Goal: Task Accomplishment & Management: Manage account settings

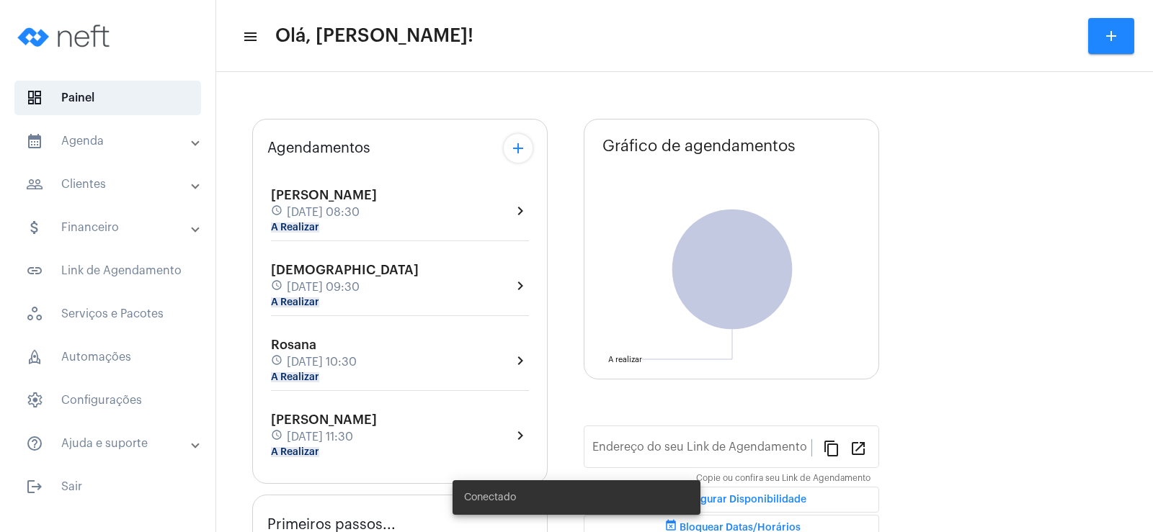
click at [288, 226] on mat-chip "A Realizar" at bounding box center [295, 228] width 48 height 10
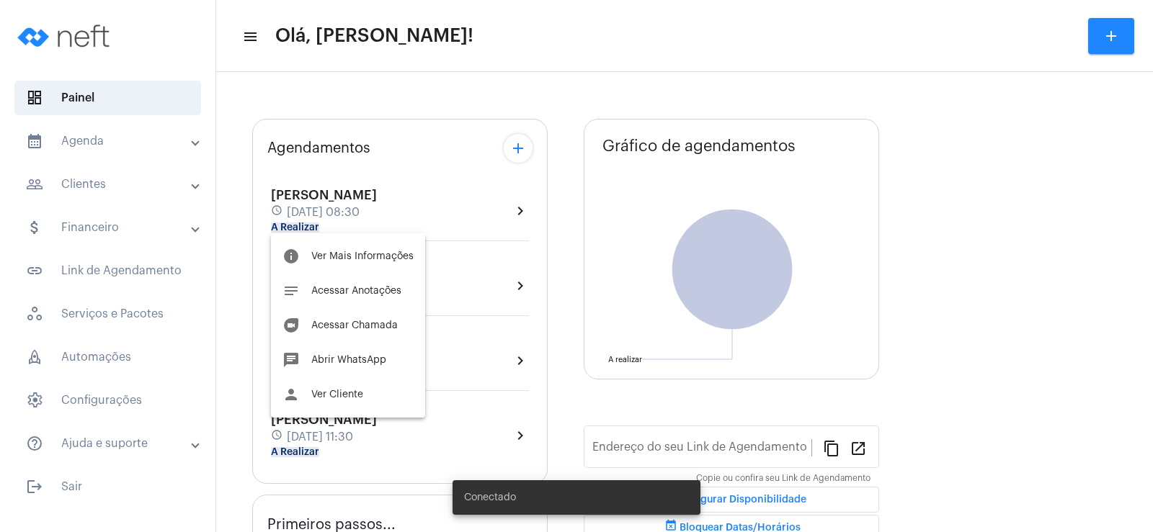
type input "[URL][DOMAIN_NAME]"
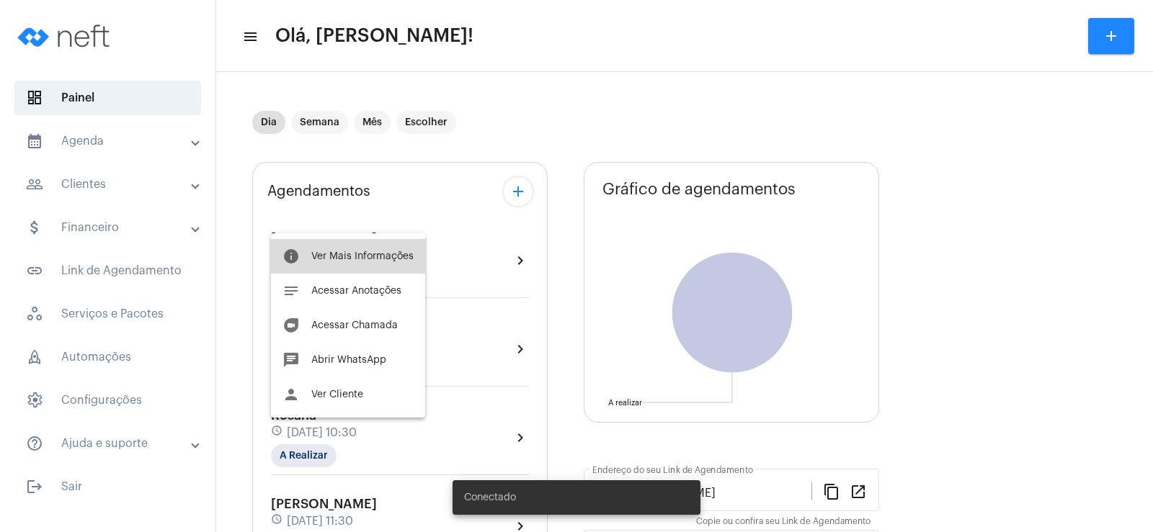
click at [362, 253] on span "Ver Mais Informações" at bounding box center [362, 256] width 102 height 10
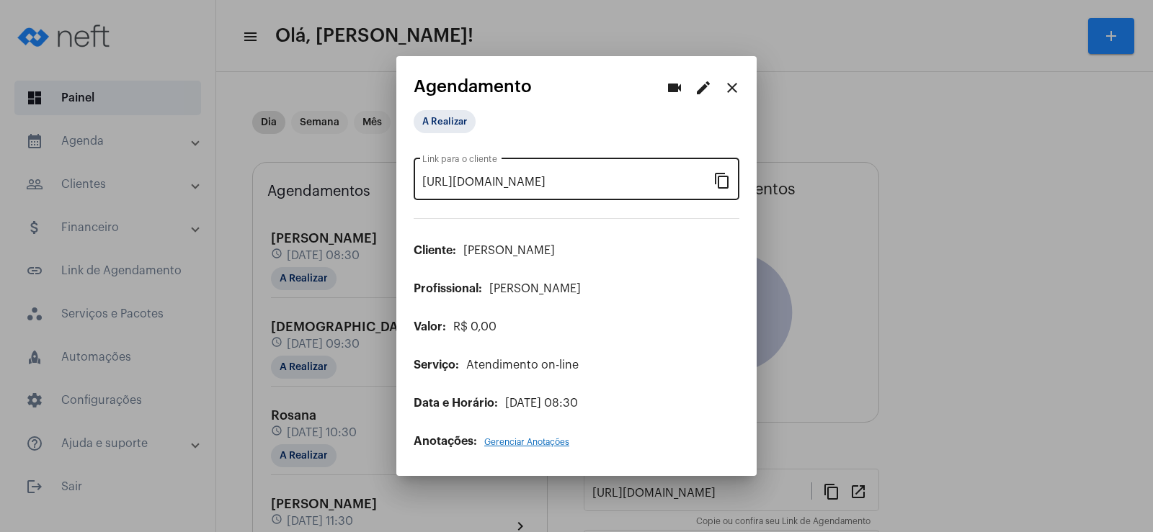
click at [722, 180] on mat-icon "content_copy" at bounding box center [721, 179] width 17 height 17
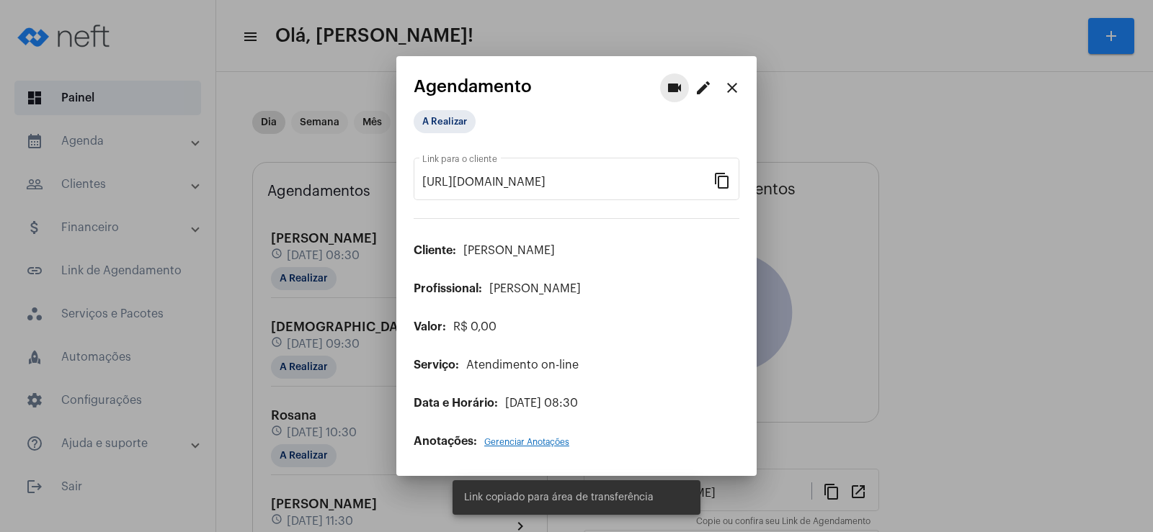
click at [669, 76] on button "videocam" at bounding box center [674, 87] width 29 height 29
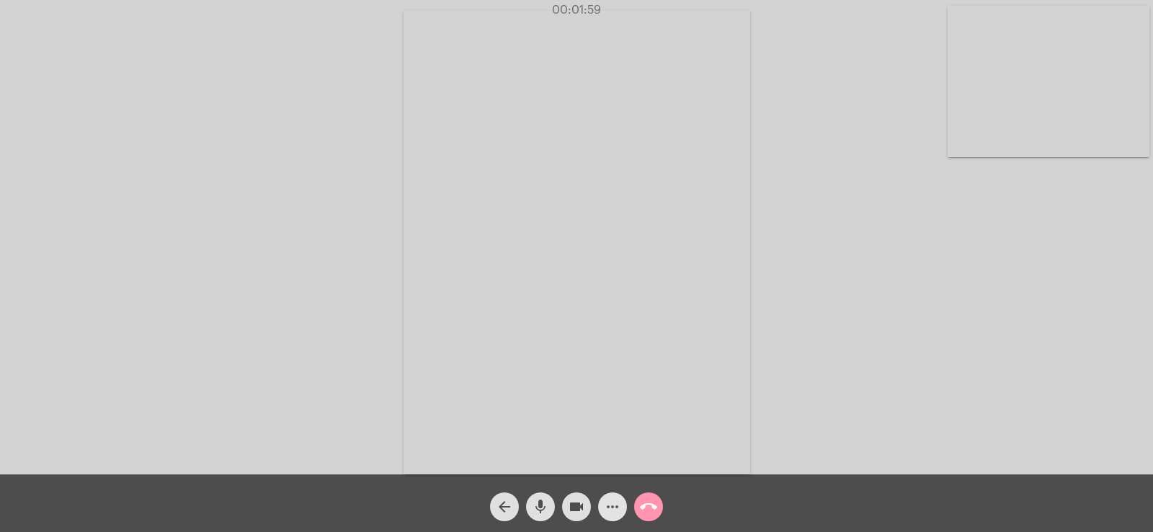
click at [611, 514] on mat-icon "more_horiz" at bounding box center [612, 507] width 17 height 17
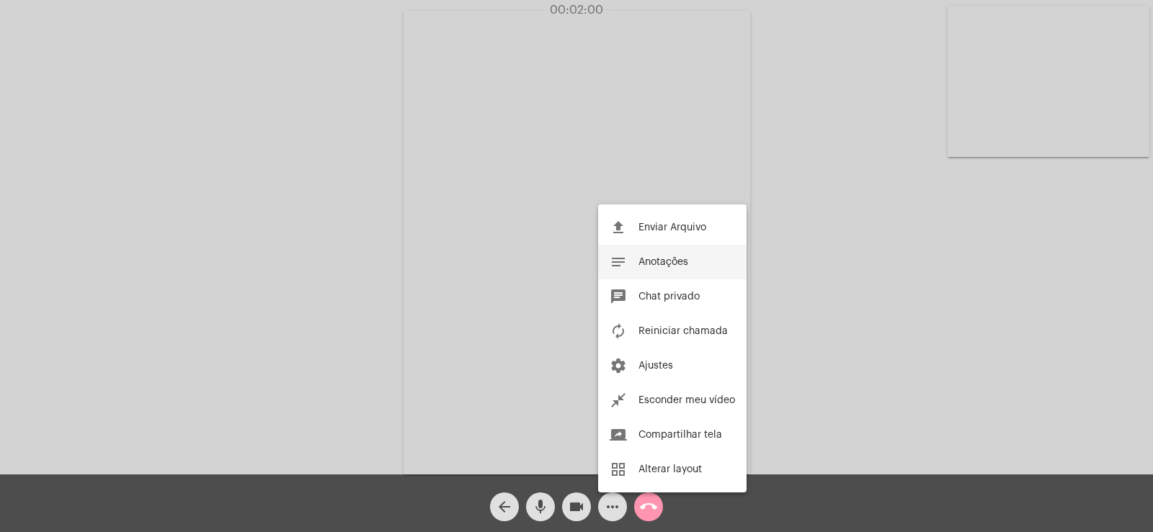
click at [674, 257] on button "notes Anotações" at bounding box center [672, 262] width 148 height 35
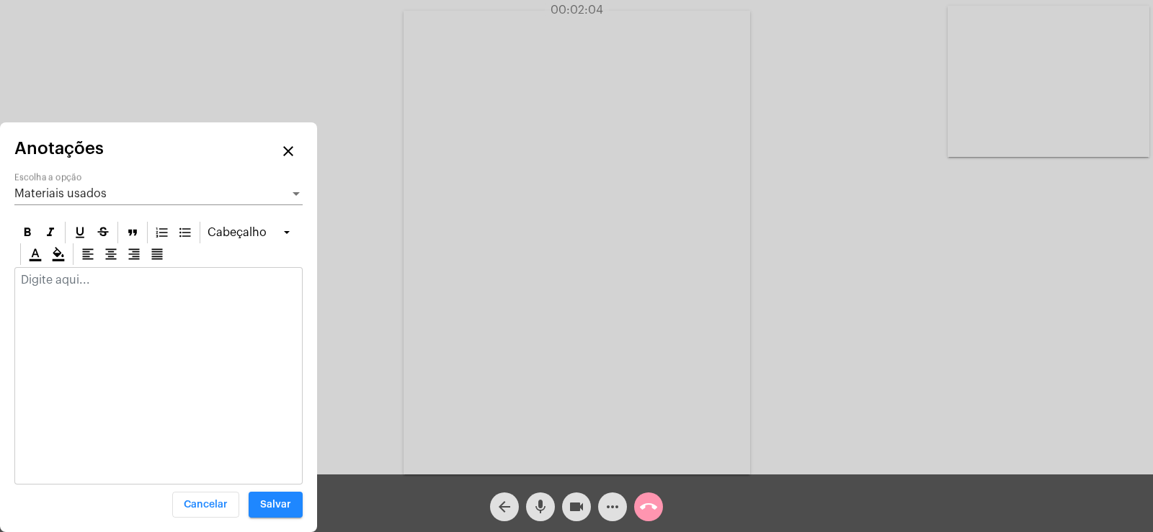
click at [45, 187] on div "Materiais usados Escolha a opção" at bounding box center [158, 189] width 288 height 32
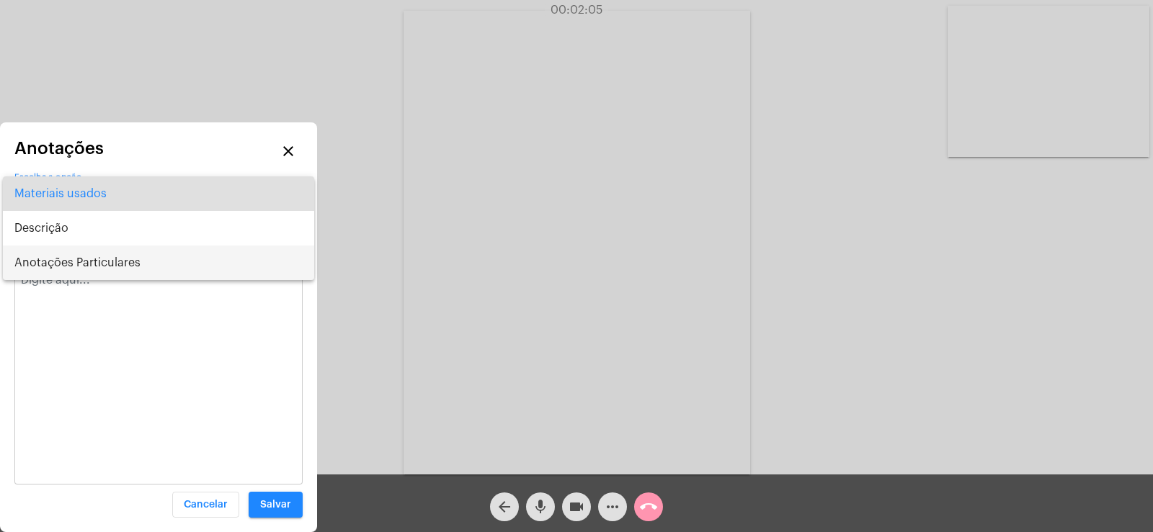
click at [84, 265] on span "Anotações Particulares" at bounding box center [158, 263] width 288 height 35
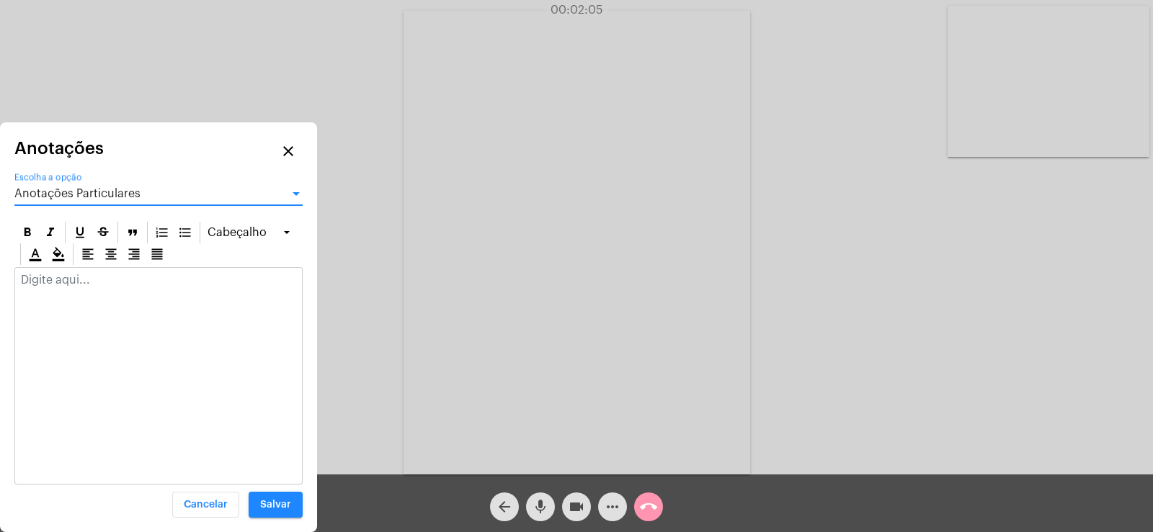
click at [78, 285] on p at bounding box center [158, 280] width 275 height 13
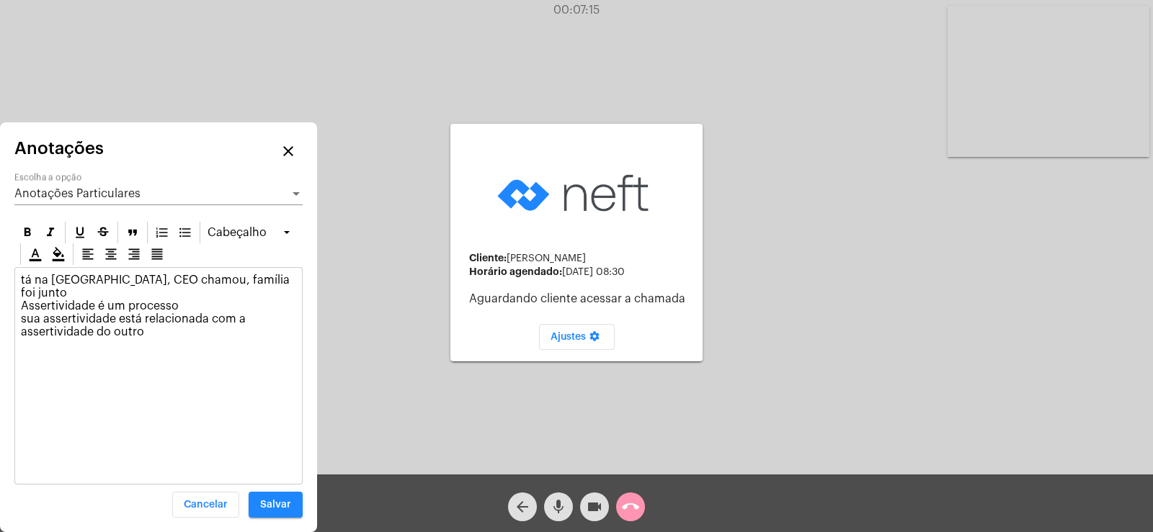
click at [135, 185] on div "Anotações Particulares Escolha a opção" at bounding box center [158, 189] width 288 height 32
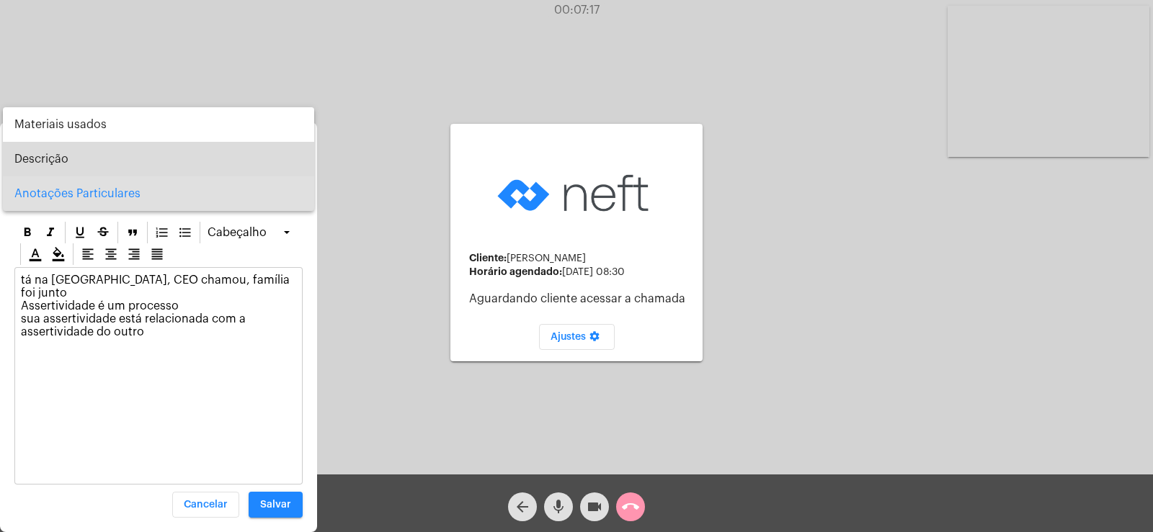
click at [71, 158] on span "Descrição" at bounding box center [158, 159] width 288 height 35
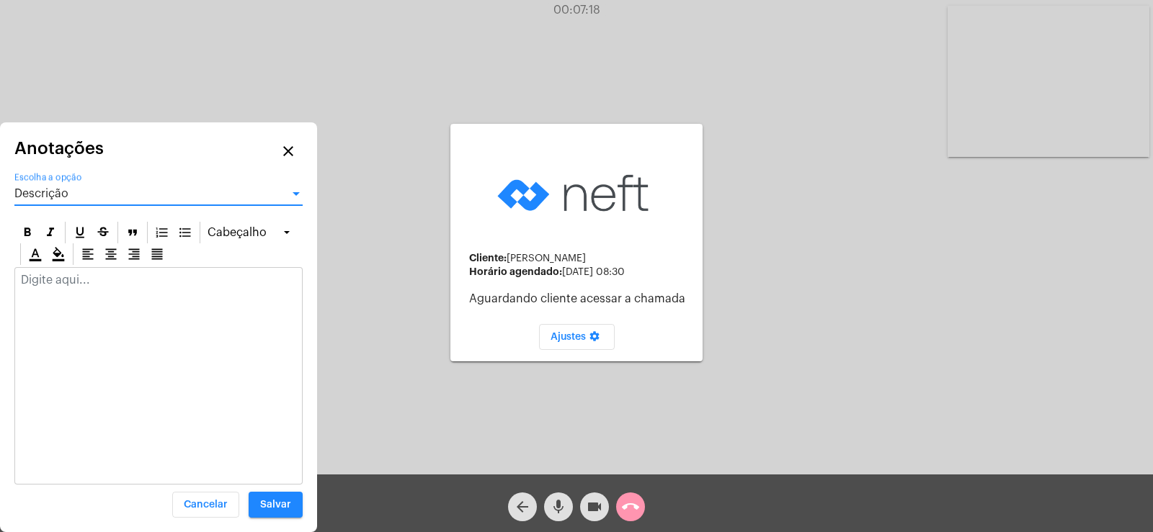
click at [79, 282] on p at bounding box center [158, 280] width 275 height 13
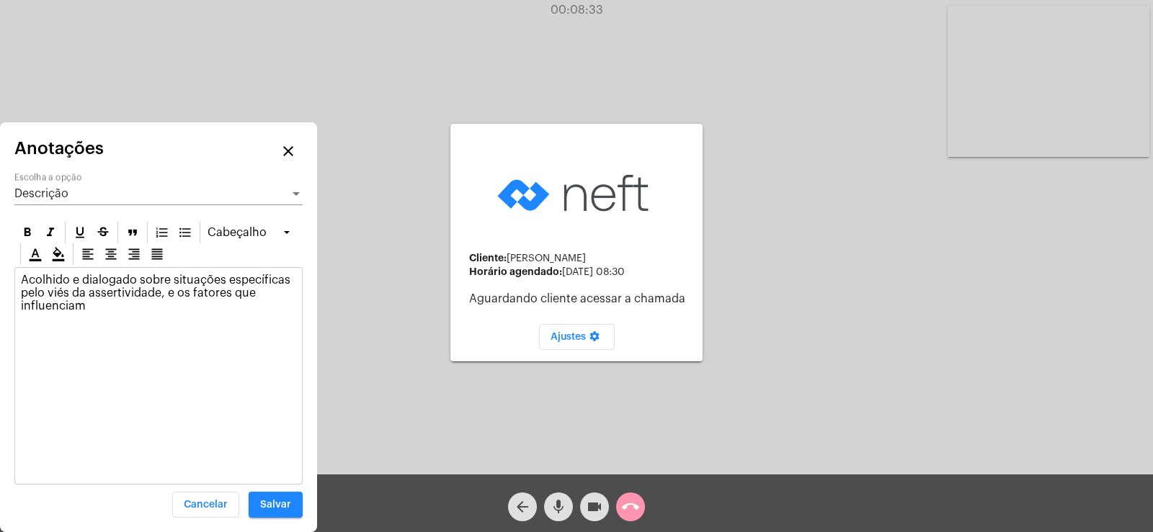
click at [92, 190] on div "Descrição" at bounding box center [151, 193] width 275 height 13
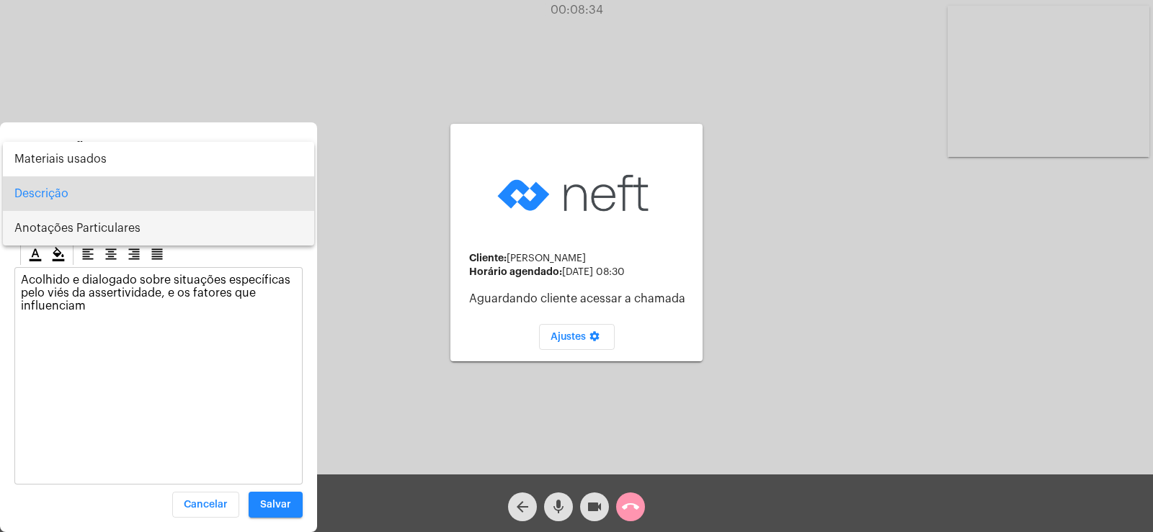
click at [77, 236] on span "Anotações Particulares" at bounding box center [158, 228] width 288 height 35
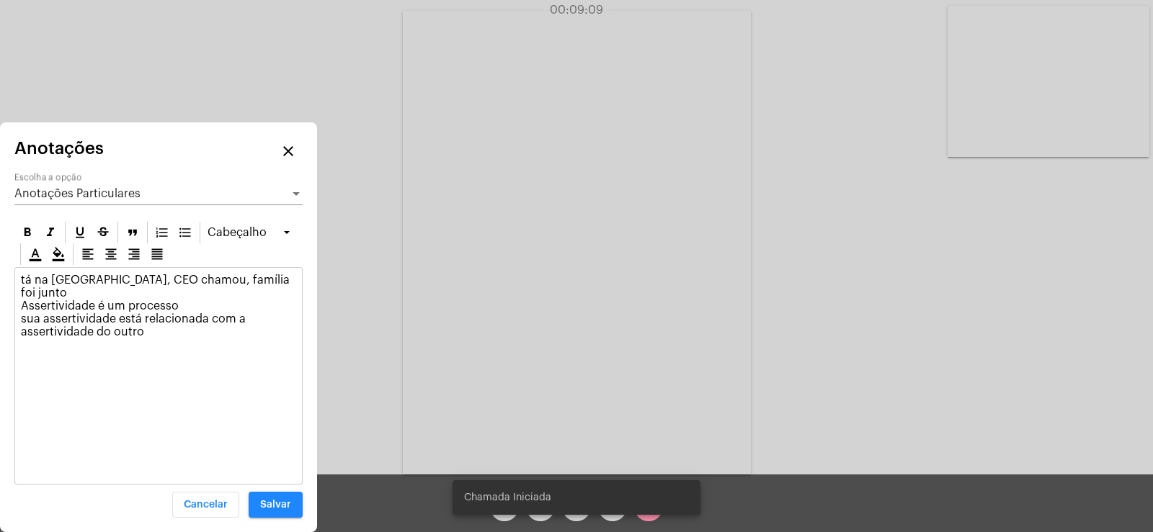
drag, startPoint x: 89, startPoint y: 279, endPoint x: 144, endPoint y: 282, distance: 54.9
click at [144, 282] on p "tá na [GEOGRAPHIC_DATA], CEO chamou, família foi junto Assertividade é um proce…" at bounding box center [158, 313] width 275 height 78
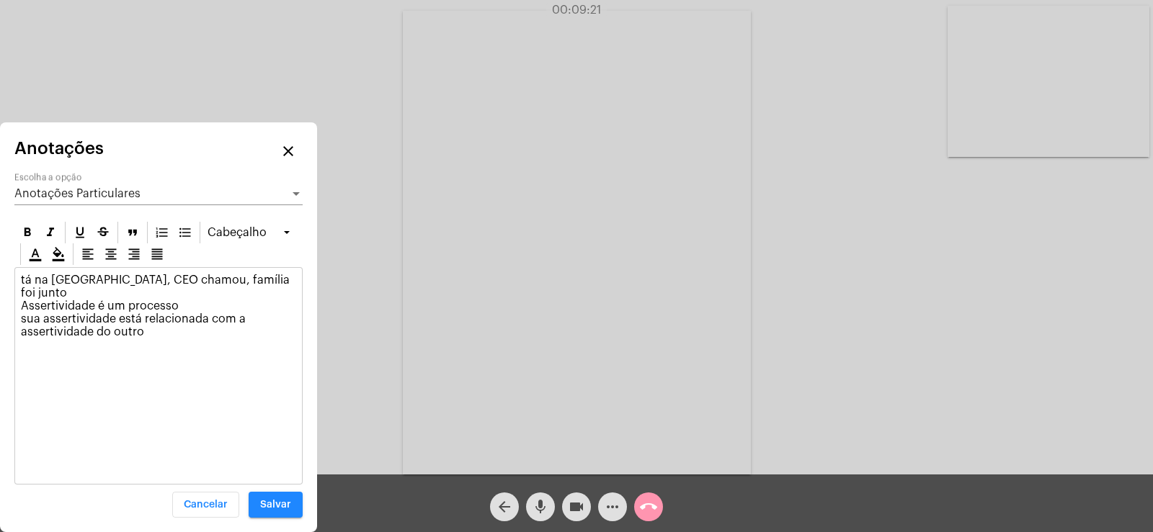
click at [120, 269] on div "tá na [GEOGRAPHIC_DATA], CEO chamou, família foi junto Assertividade é um proce…" at bounding box center [158, 316] width 287 height 97
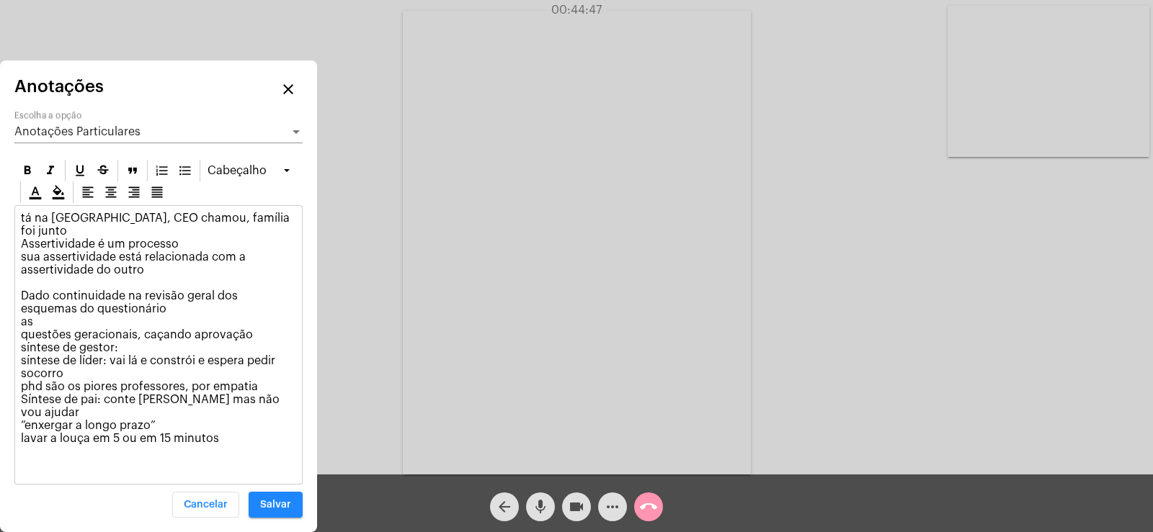
drag, startPoint x: 25, startPoint y: 307, endPoint x: 49, endPoint y: 310, distance: 24.0
click at [49, 310] on p "tá na [GEOGRAPHIC_DATA], CEO chamou, família foi junto Assertividade é um proce…" at bounding box center [158, 341] width 275 height 259
drag, startPoint x: 20, startPoint y: 308, endPoint x: 117, endPoint y: 318, distance: 97.8
click at [117, 318] on div "tá na [GEOGRAPHIC_DATA], CEO chamou, família foi junto Assertividade é um proce…" at bounding box center [158, 345] width 287 height 278
copy p "Dado continuidade na revisão geral dos esquemas do questionário"
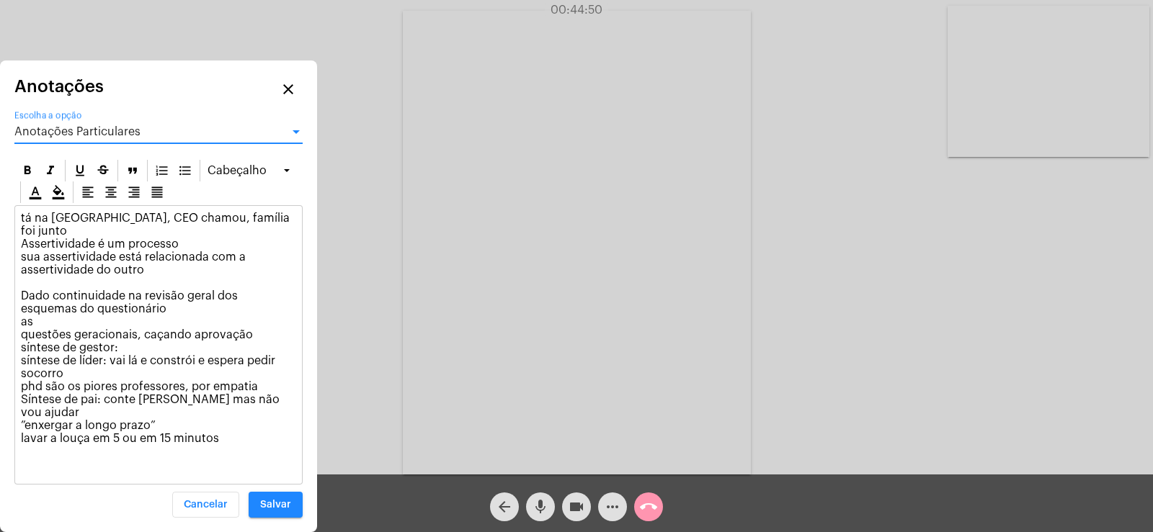
click at [112, 138] on span "Anotações Particulares" at bounding box center [77, 132] width 126 height 12
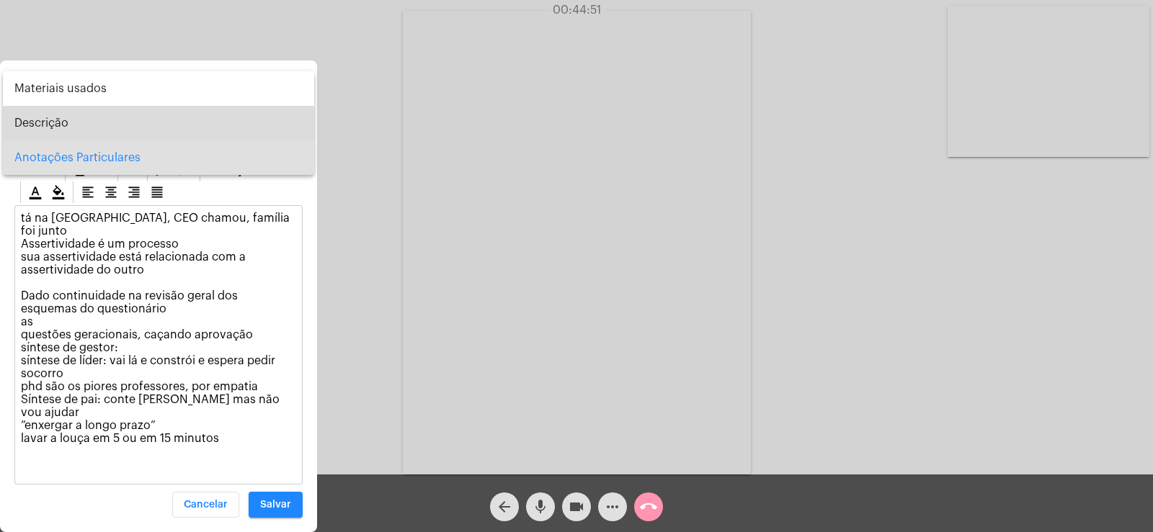
click at [92, 125] on span "Descrição" at bounding box center [158, 123] width 288 height 35
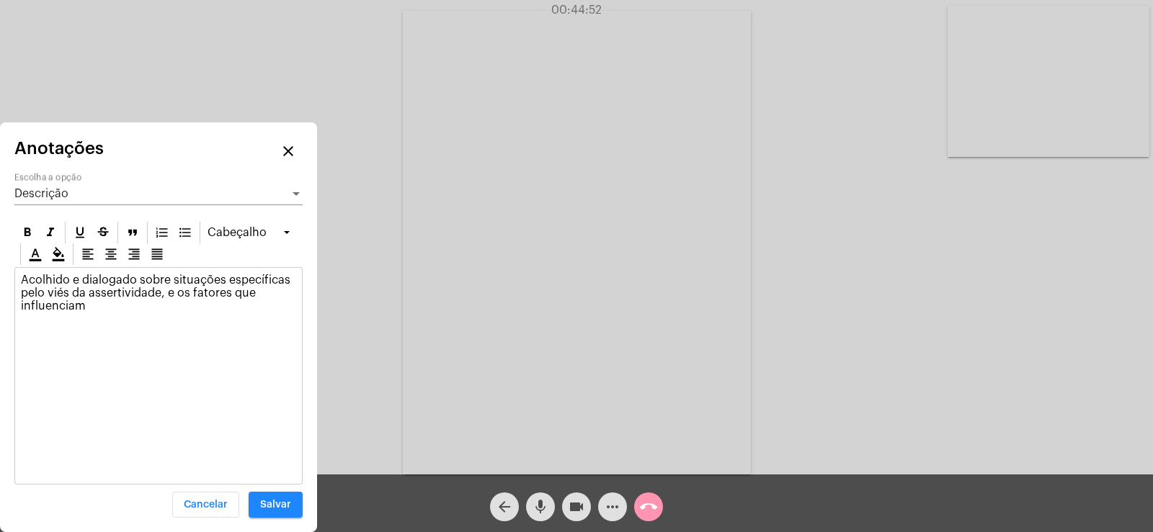
click at [15, 330] on div "Acolhido e dialogado sobre situações específicas pelo viés da assertividade, e …" at bounding box center [158, 376] width 288 height 218
click at [24, 322] on div "Acolhido e dialogado sobre situações específicas pelo viés da assertividade, e …" at bounding box center [158, 297] width 287 height 58
click at [127, 300] on p "Acolhido e dialogado sobre situações específicas pelo viés da assertividade, e …" at bounding box center [158, 293] width 275 height 39
click at [78, 206] on div "Descrição Escolha a opção" at bounding box center [158, 196] width 288 height 47
click at [75, 202] on div "Descrição Escolha a opção" at bounding box center [158, 189] width 288 height 32
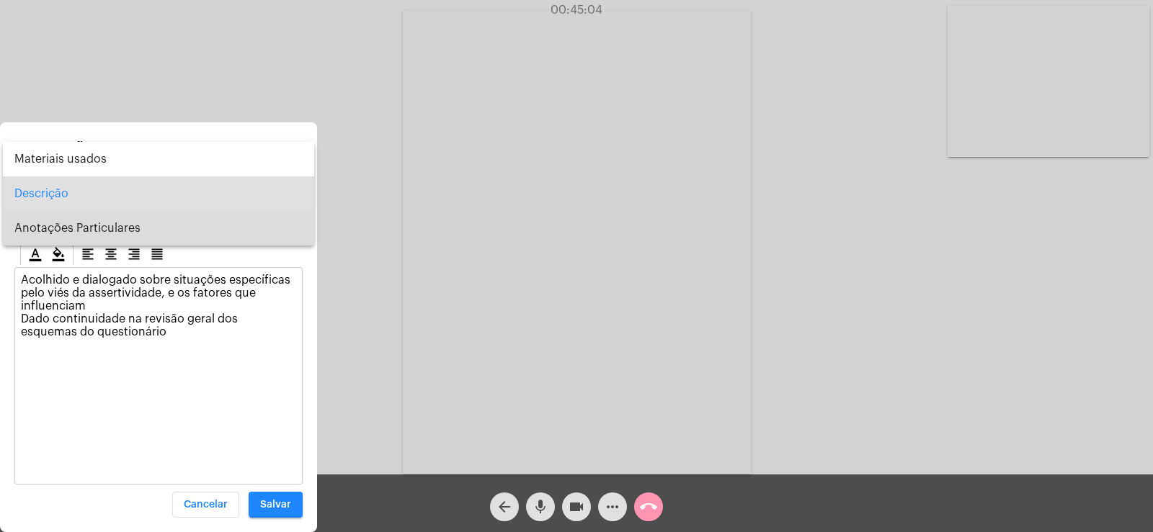
click at [53, 223] on span "Anotações Particulares" at bounding box center [158, 228] width 288 height 35
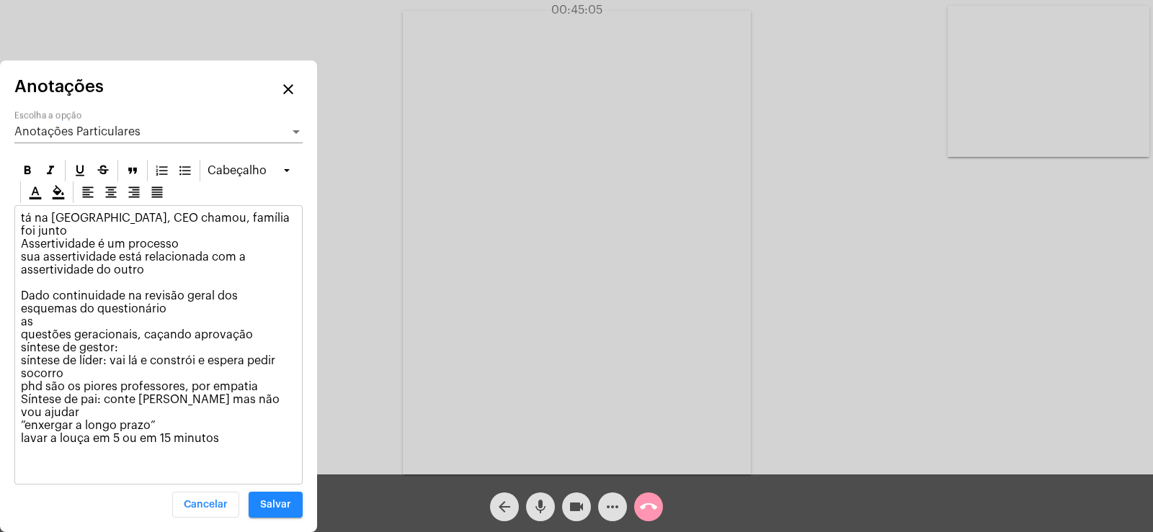
click at [221, 439] on p "tá na [GEOGRAPHIC_DATA], CEO chamou, família foi junto Assertividade é um proce…" at bounding box center [158, 341] width 275 height 259
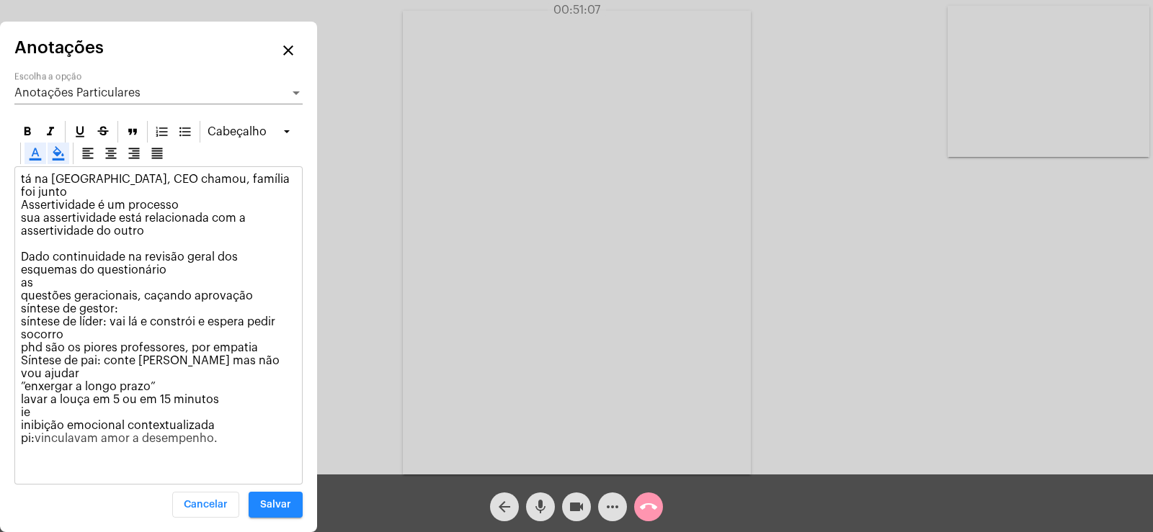
click at [24, 164] on div at bounding box center [35, 154] width 22 height 22
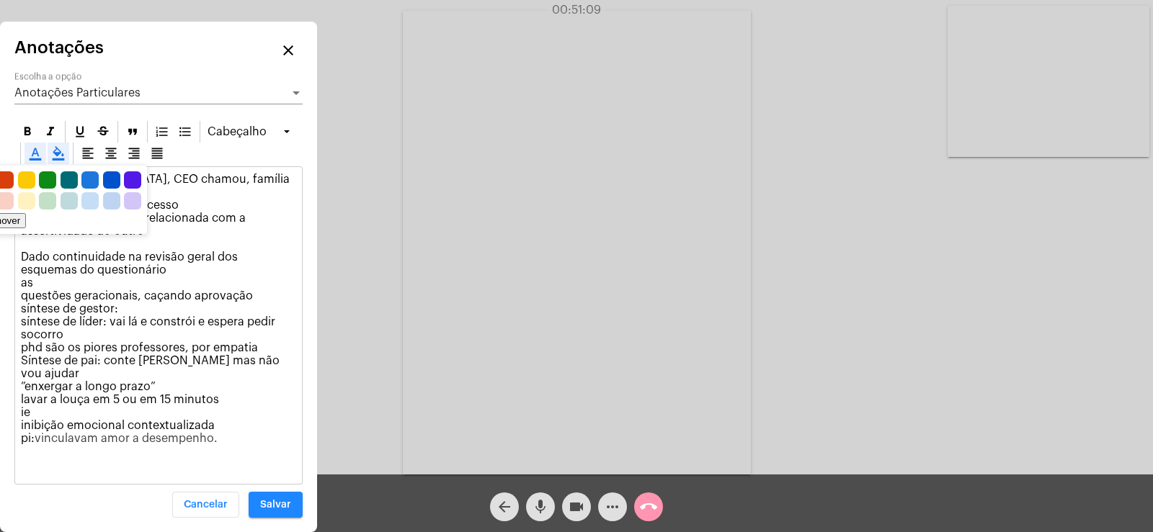
click at [53, 161] on icon at bounding box center [58, 153] width 14 height 14
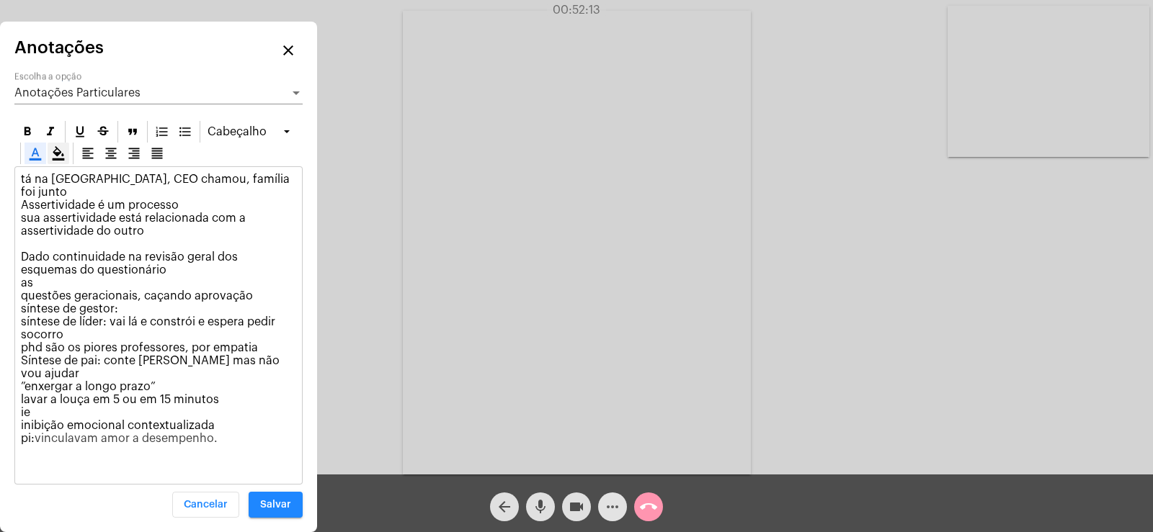
click at [600, 502] on button "more_horiz" at bounding box center [612, 507] width 29 height 29
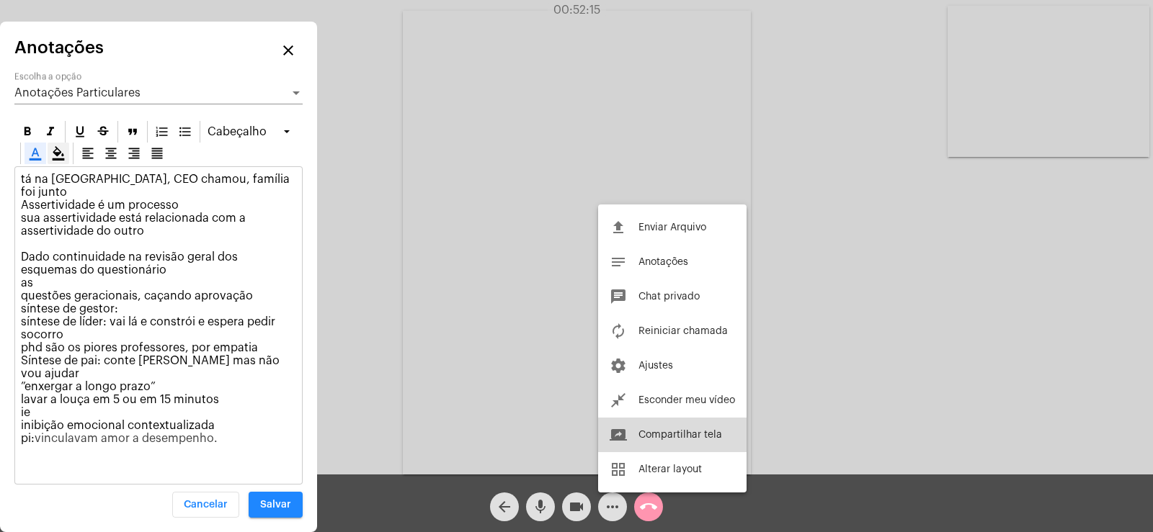
click at [638, 430] on button "screen_share Compartilhar tela" at bounding box center [672, 435] width 148 height 35
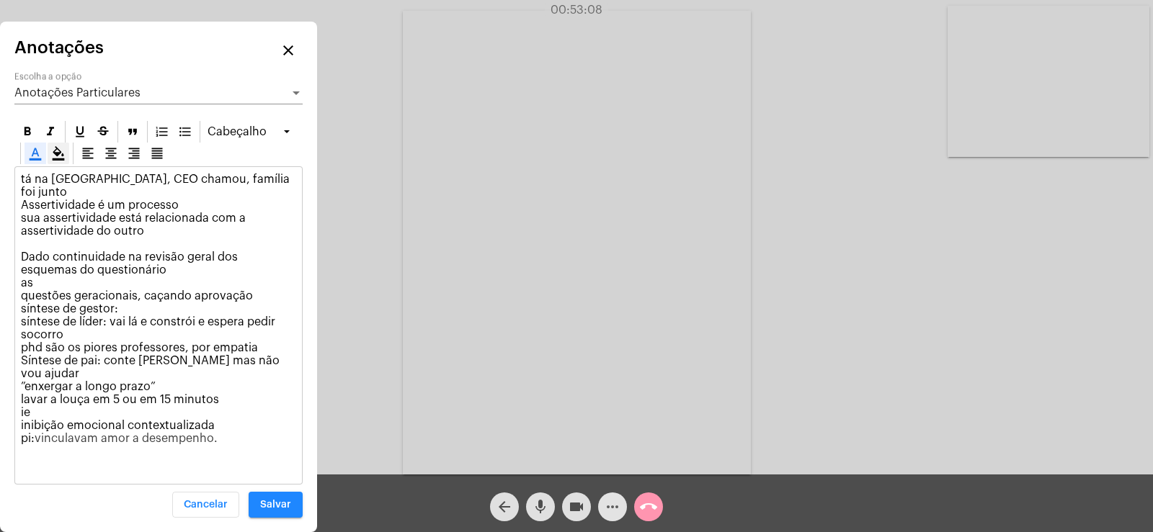
click at [621, 515] on button "more_horiz" at bounding box center [612, 507] width 29 height 29
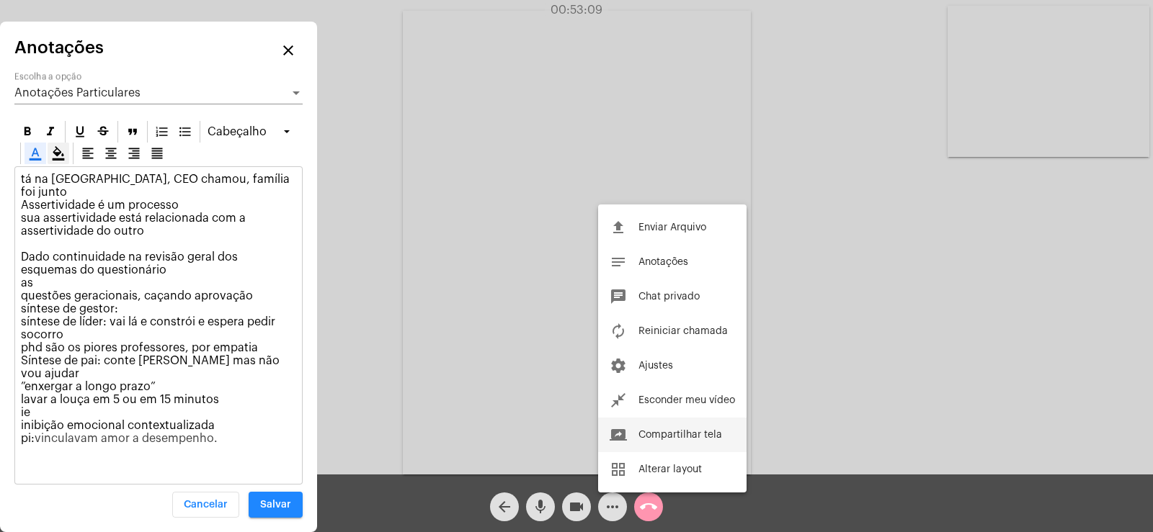
click at [672, 440] on span "Compartilhar tela" at bounding box center [680, 435] width 84 height 10
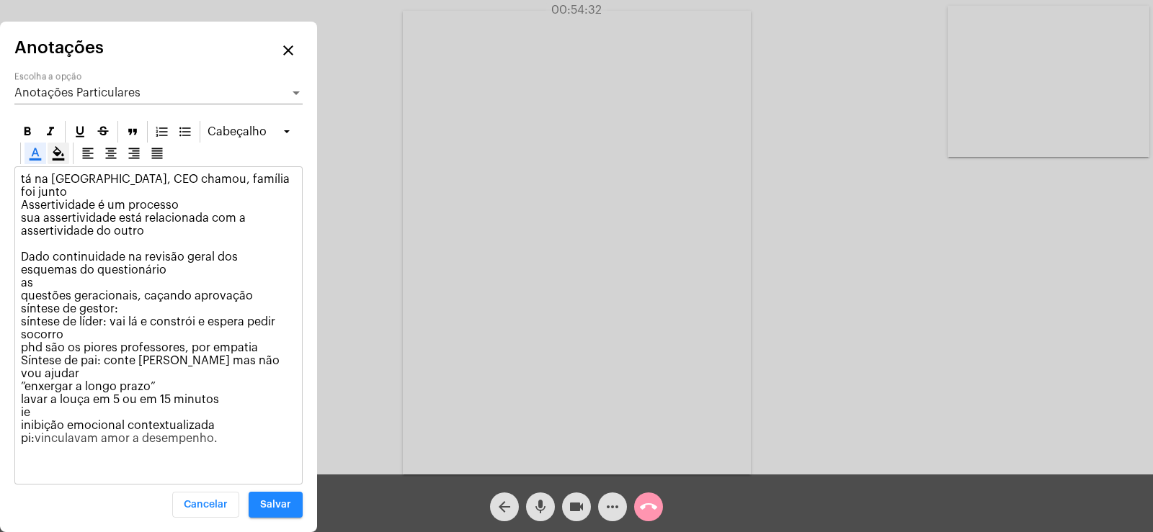
click at [117, 104] on div "Anotações Particulares Escolha a opção" at bounding box center [158, 88] width 288 height 32
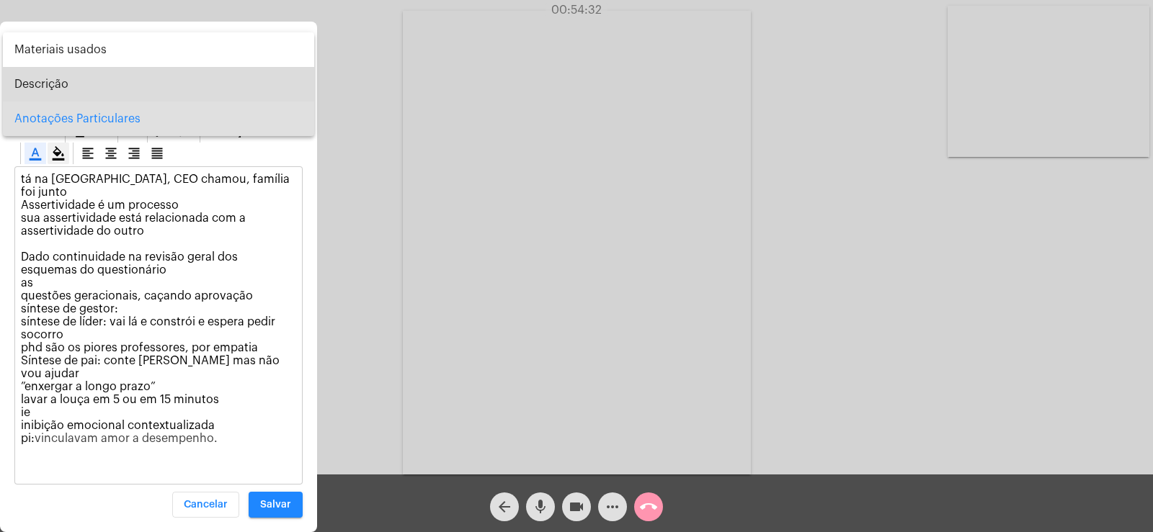
click at [92, 89] on span "Descrição" at bounding box center [158, 84] width 288 height 35
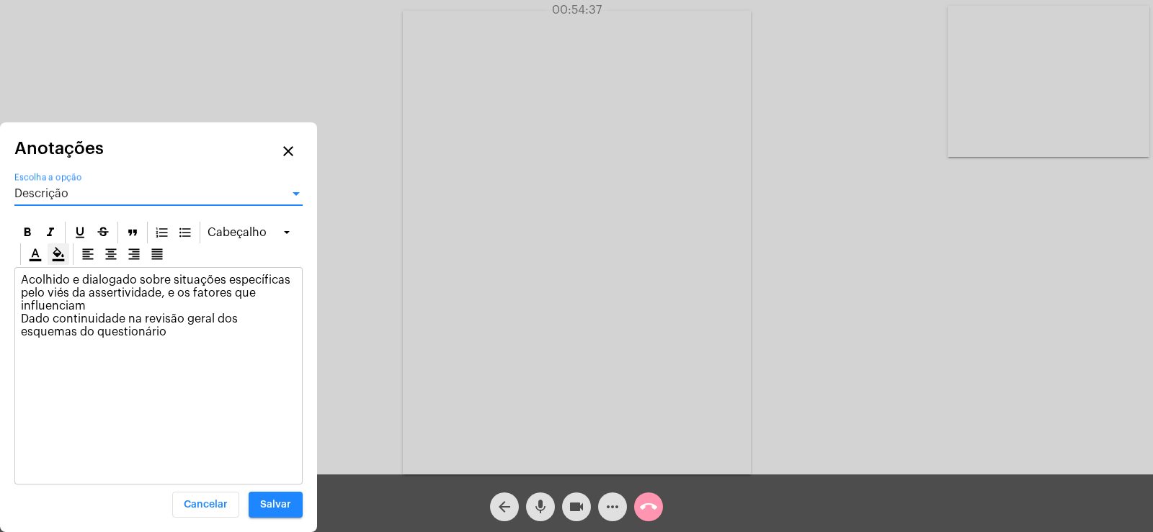
click at [58, 189] on span "Descrição" at bounding box center [41, 194] width 54 height 12
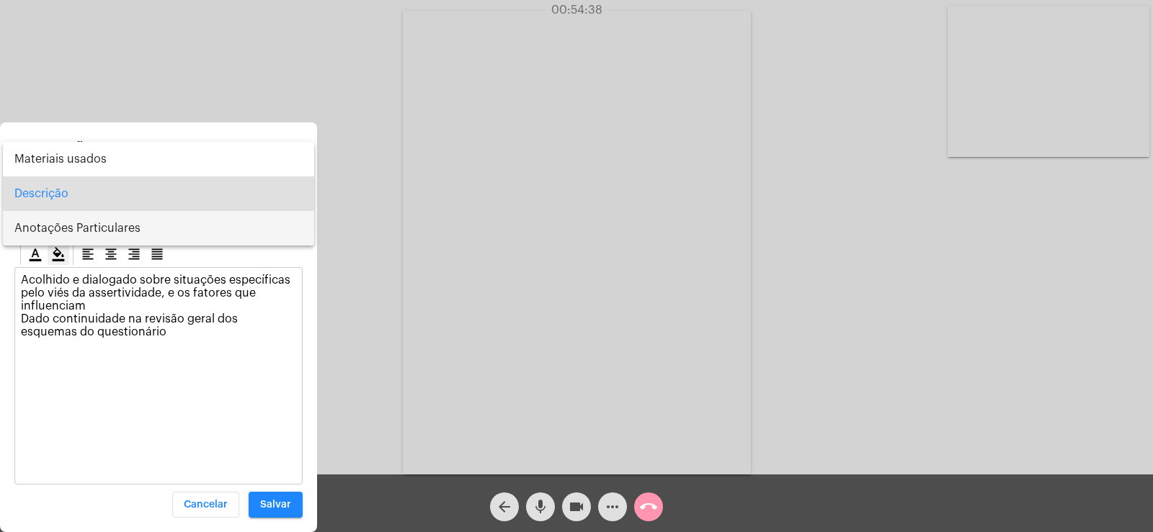
click at [73, 223] on span "Anotações Particulares" at bounding box center [158, 228] width 288 height 35
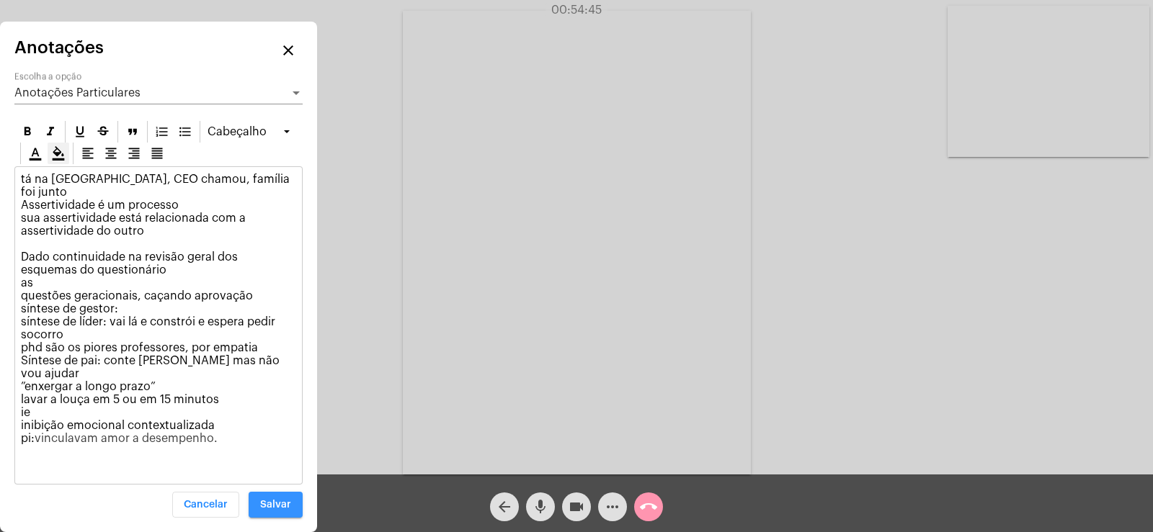
click at [279, 502] on span "Salvar" at bounding box center [275, 505] width 31 height 10
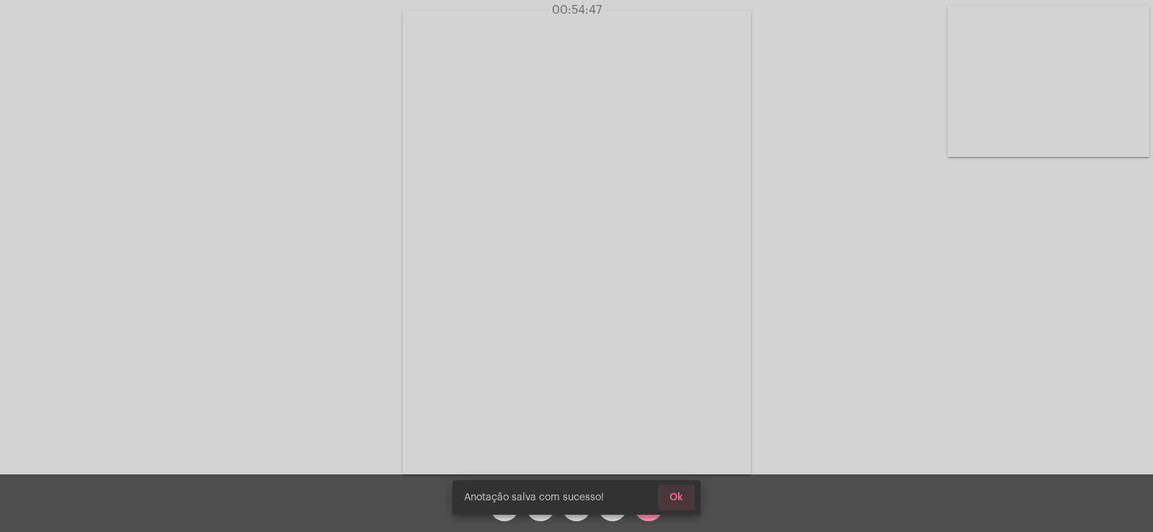
click at [683, 493] on button "Ok" at bounding box center [676, 498] width 37 height 26
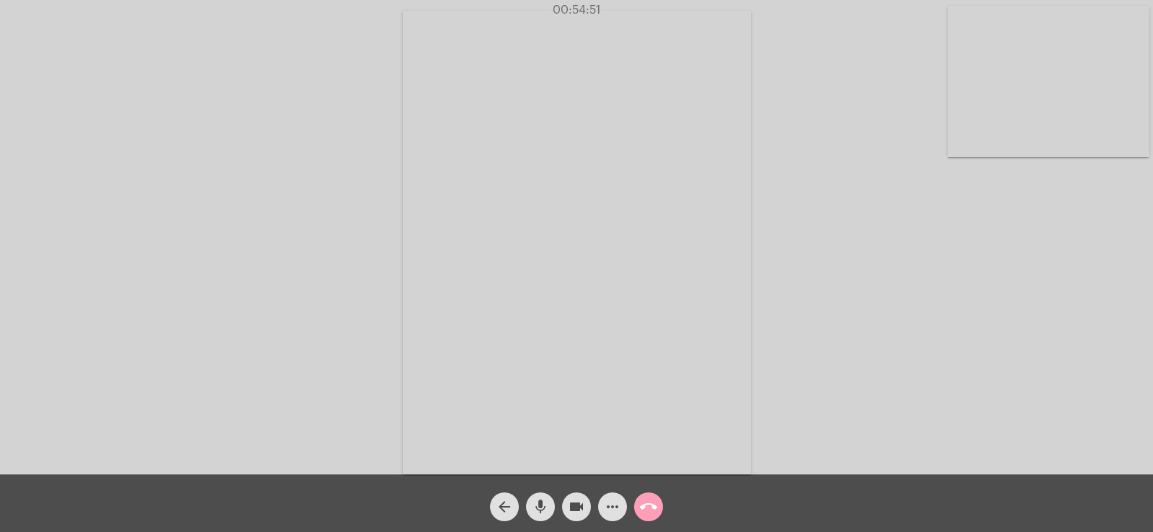
click at [645, 511] on mat-icon "call_end" at bounding box center [648, 507] width 17 height 17
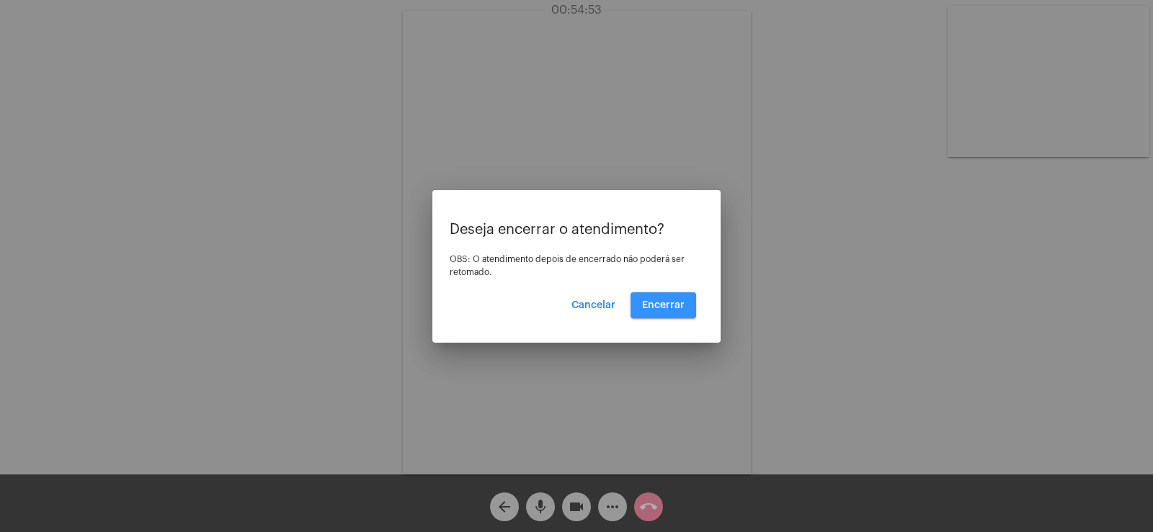
click at [651, 304] on span "Encerrar" at bounding box center [663, 305] width 43 height 10
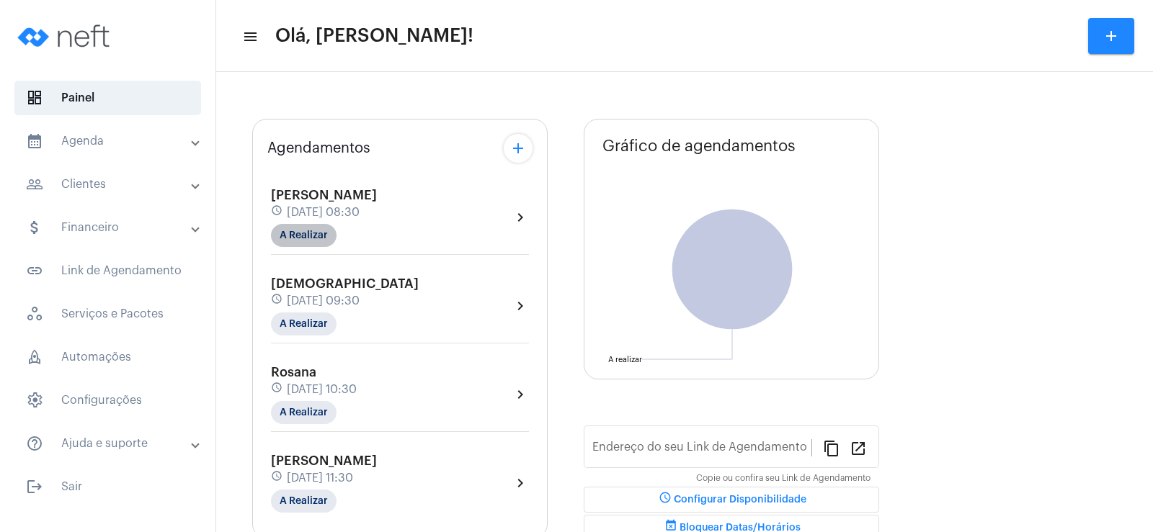
click at [318, 233] on mat-chip "A Realizar" at bounding box center [304, 235] width 66 height 23
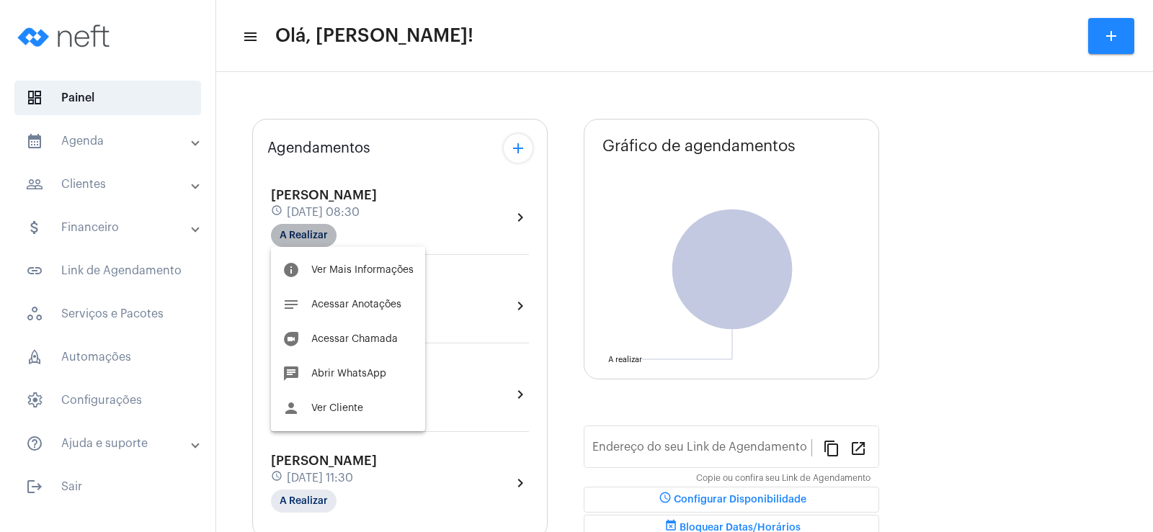
type input "[URL][DOMAIN_NAME]"
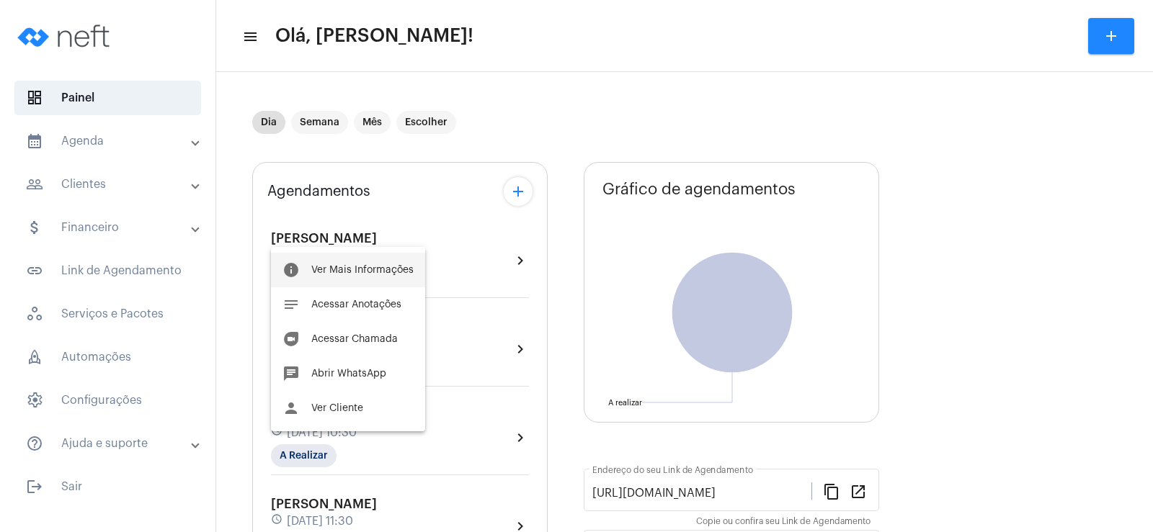
click at [322, 272] on span "Ver Mais Informações" at bounding box center [362, 270] width 102 height 10
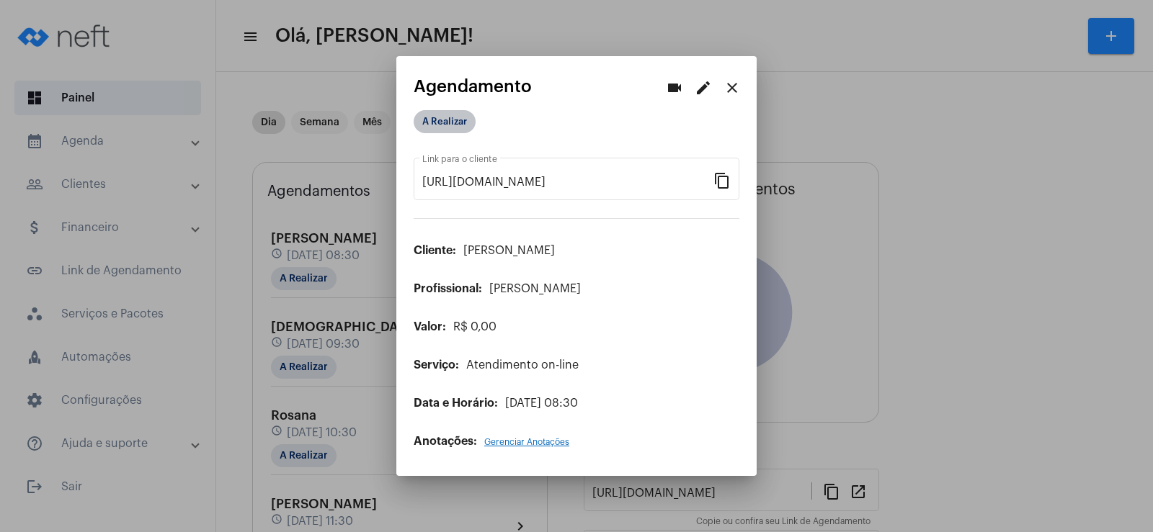
click at [435, 120] on mat-chip "A Realizar" at bounding box center [445, 121] width 62 height 23
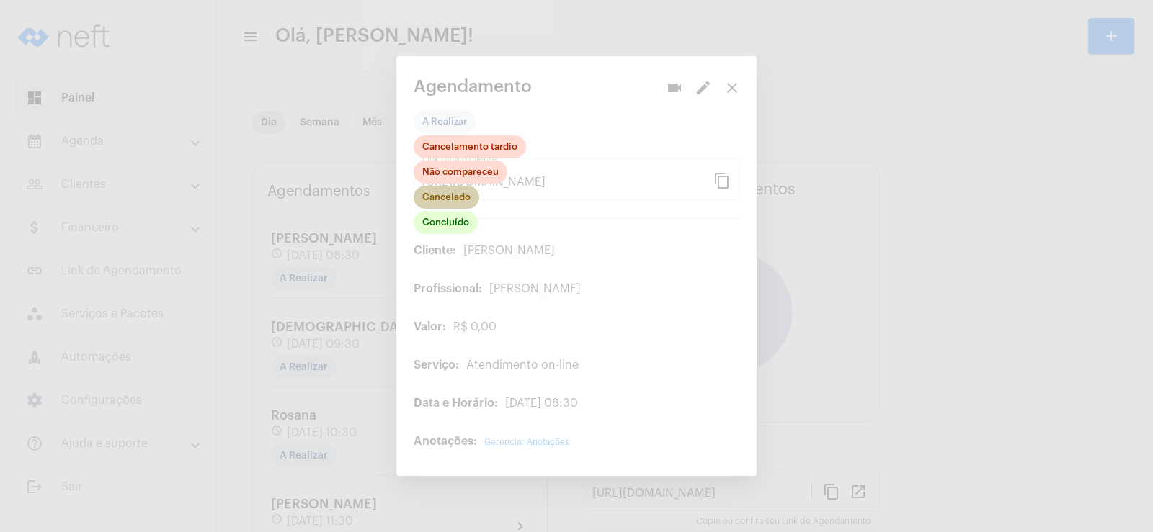
click at [437, 208] on mat-chip "Cancelado" at bounding box center [447, 197] width 66 height 23
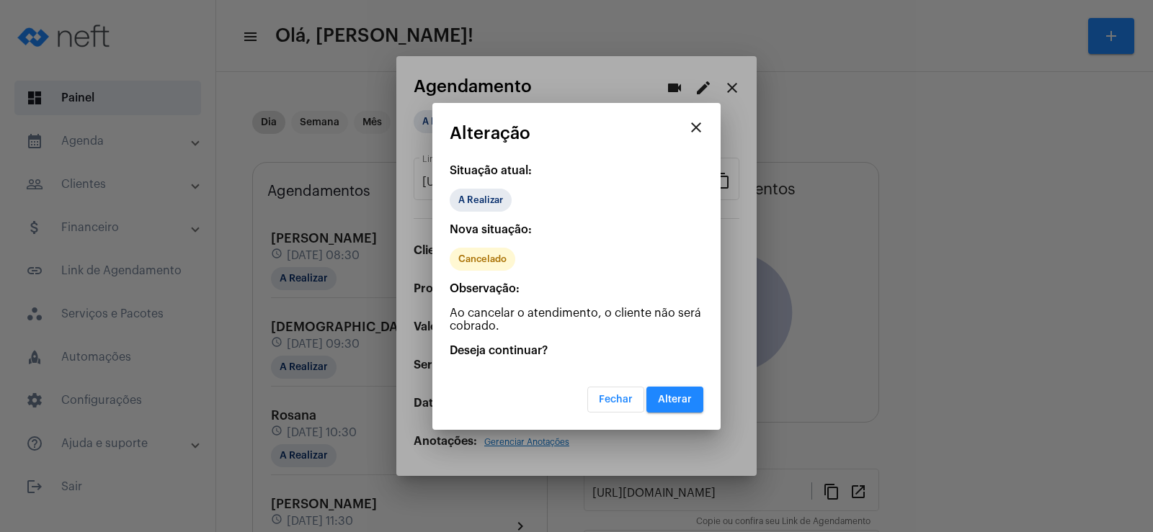
click at [614, 391] on button "Fechar" at bounding box center [615, 400] width 57 height 26
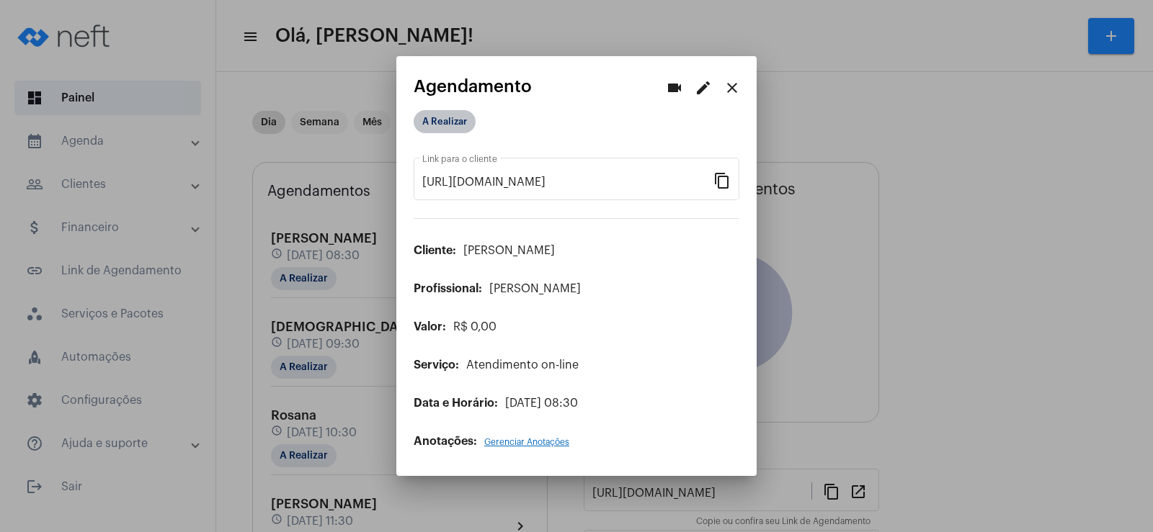
click at [445, 129] on mat-chip "A Realizar" at bounding box center [445, 121] width 62 height 23
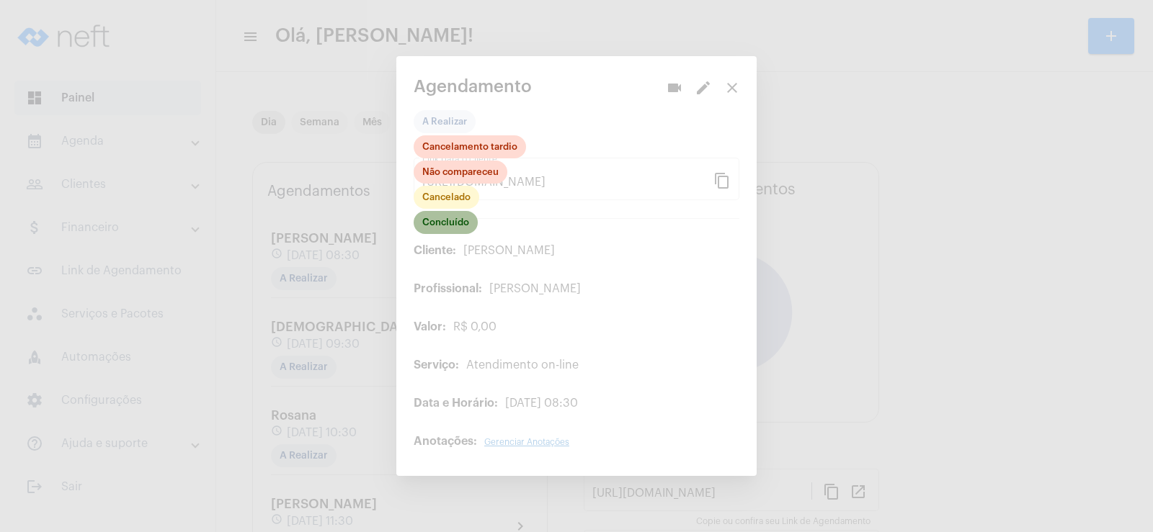
click at [440, 219] on mat-chip "Concluído" at bounding box center [446, 222] width 64 height 23
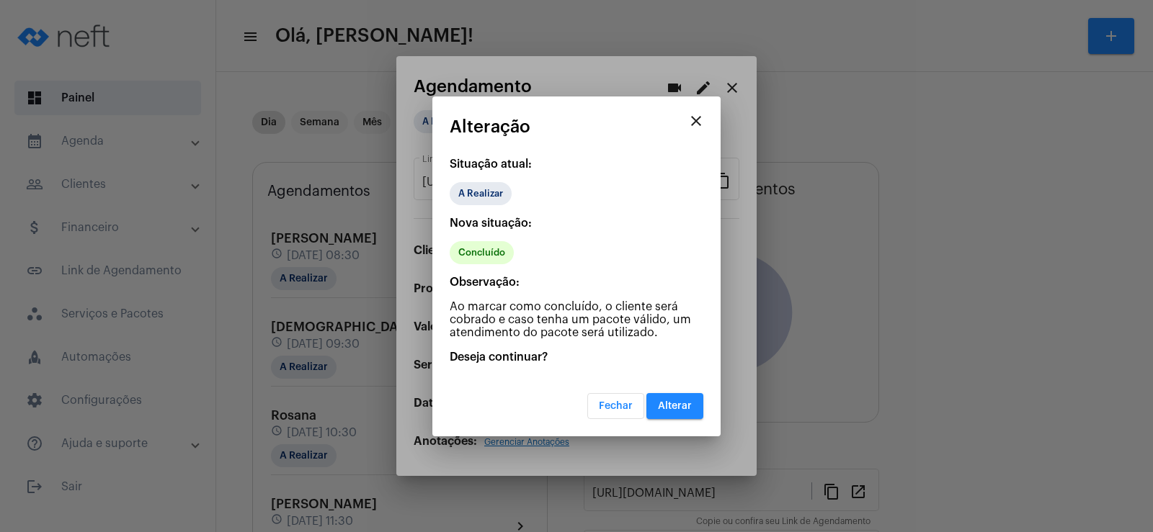
click at [686, 401] on span "Alterar" at bounding box center [675, 406] width 34 height 10
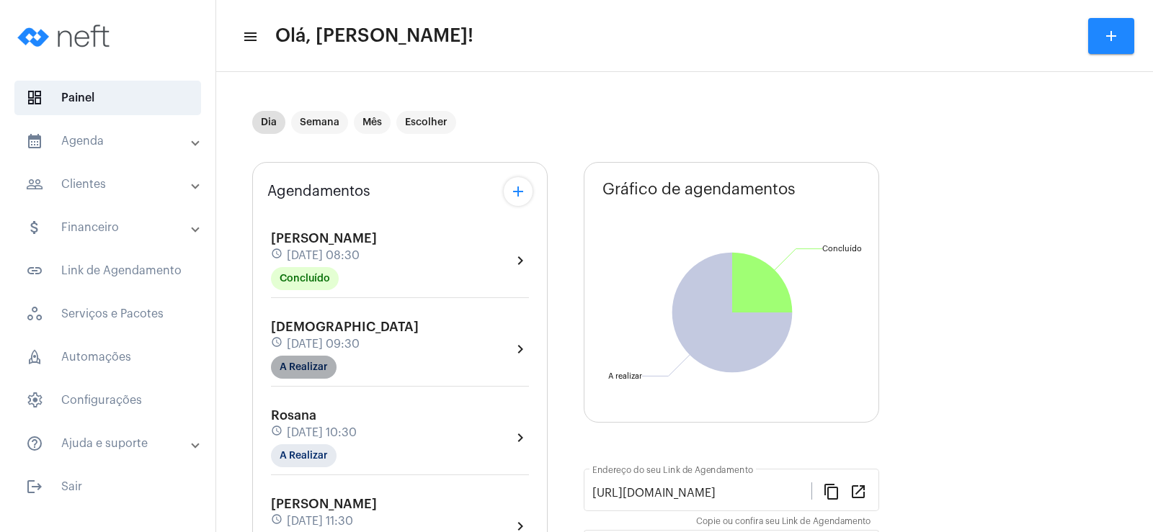
click at [314, 359] on mat-chip "A Realizar" at bounding box center [304, 367] width 66 height 23
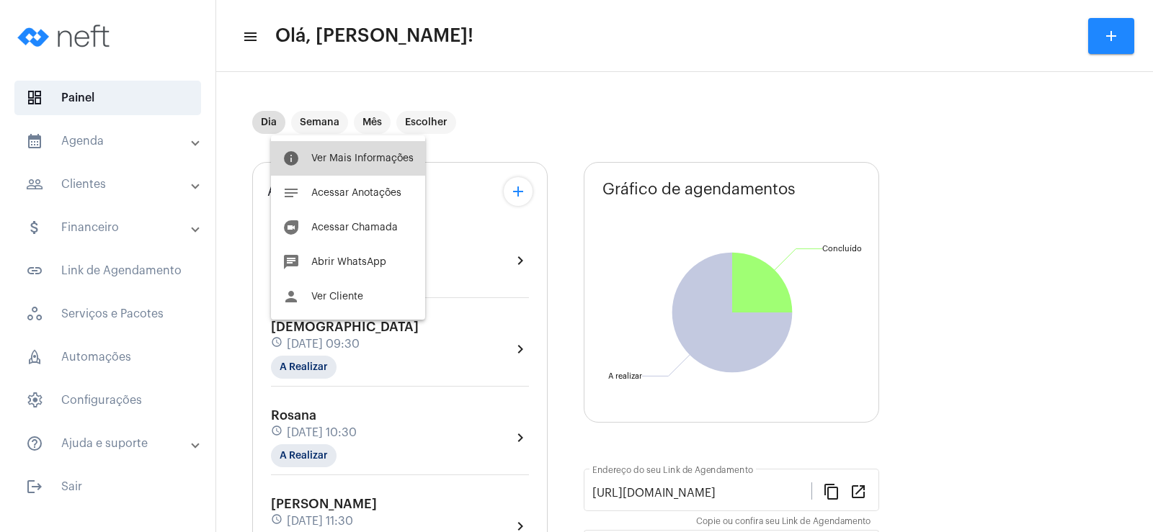
click at [355, 164] on button "info Ver Mais Informações" at bounding box center [348, 158] width 154 height 35
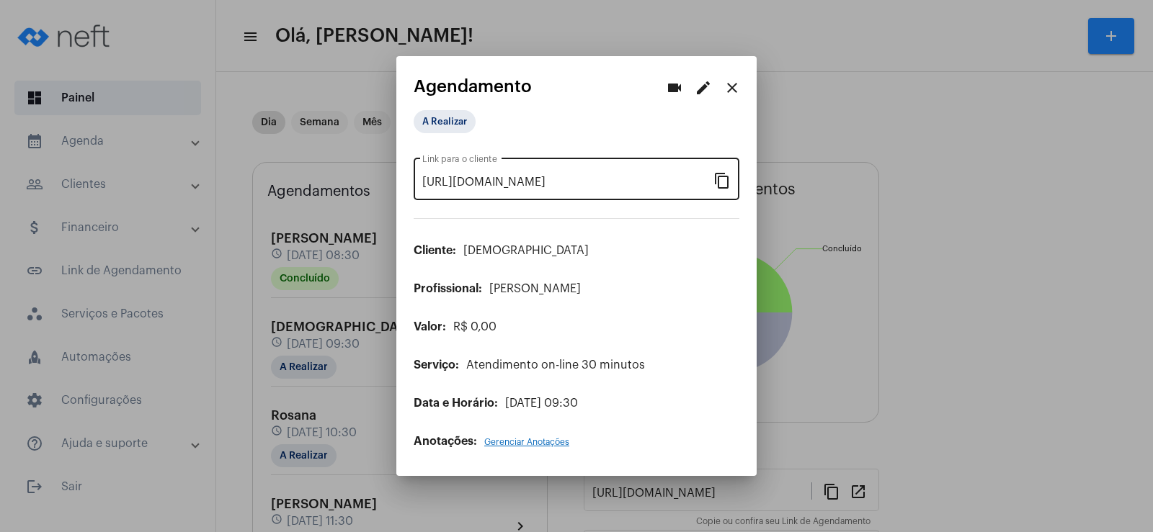
click at [729, 184] on mat-icon "content_copy" at bounding box center [721, 179] width 17 height 17
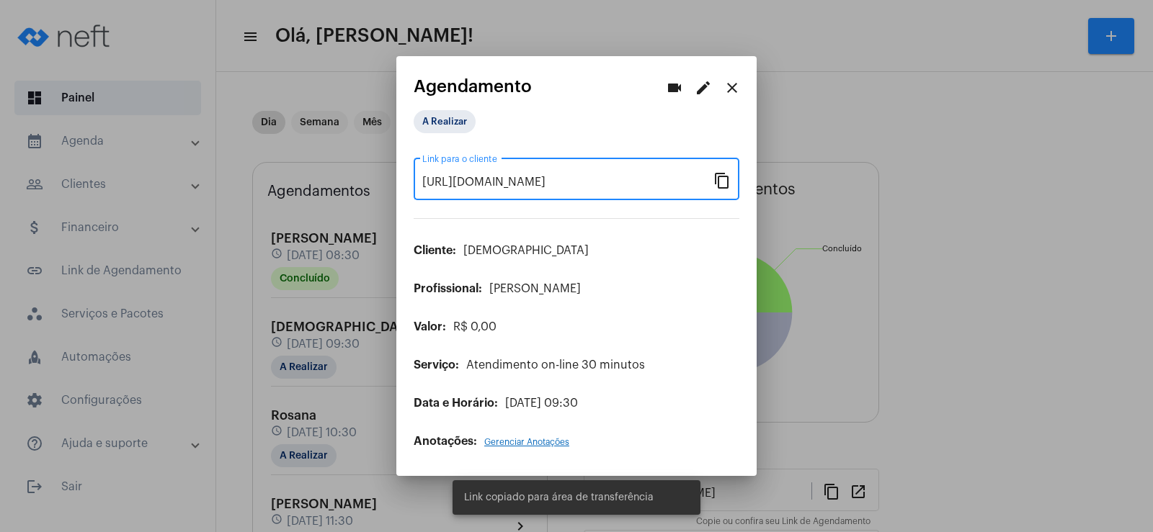
click at [661, 86] on button "videocam" at bounding box center [674, 87] width 29 height 29
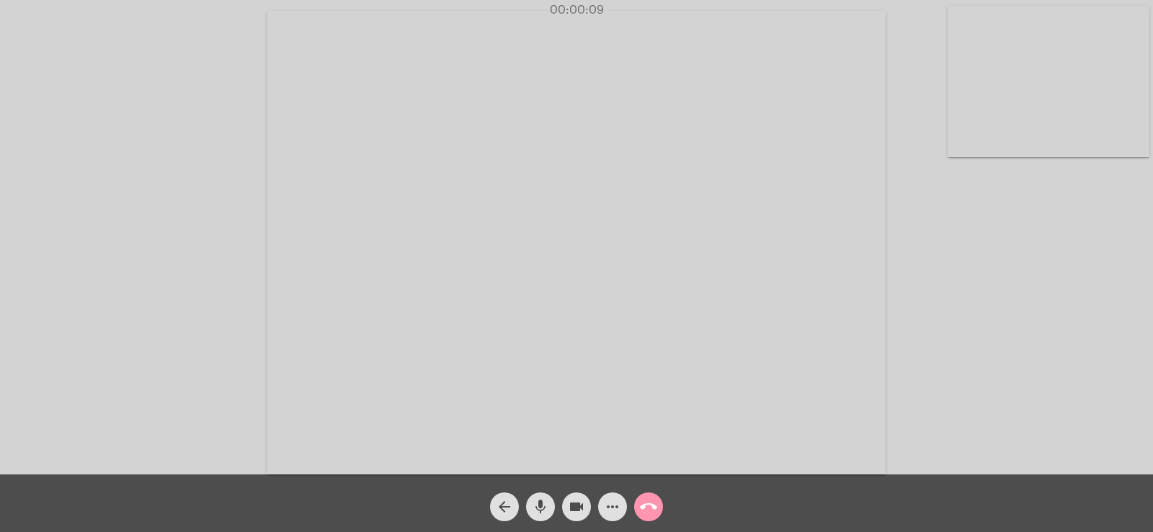
click at [610, 513] on mat-icon "more_horiz" at bounding box center [612, 507] width 17 height 17
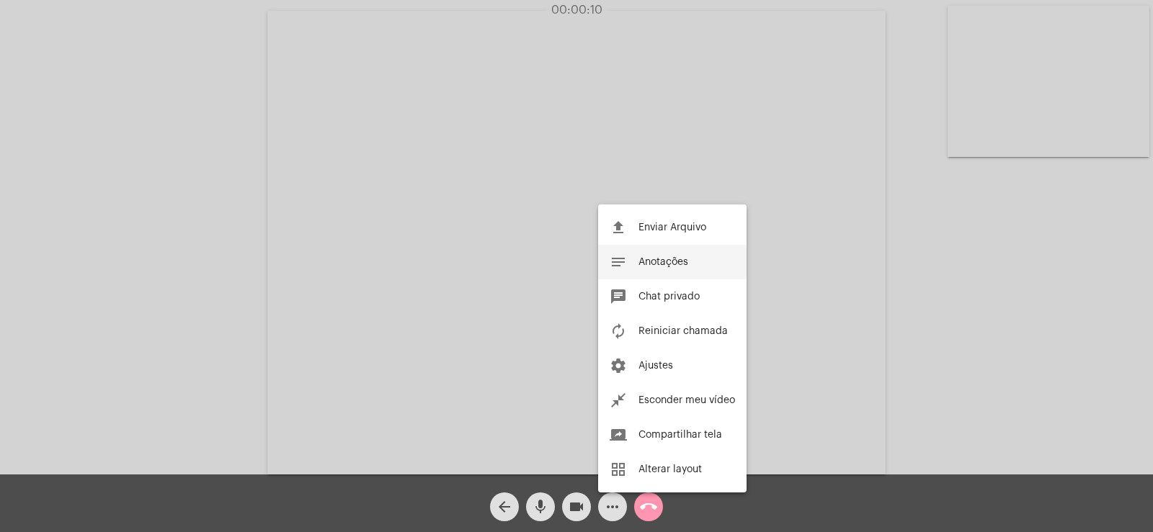
click at [649, 264] on span "Anotações" at bounding box center [663, 262] width 50 height 10
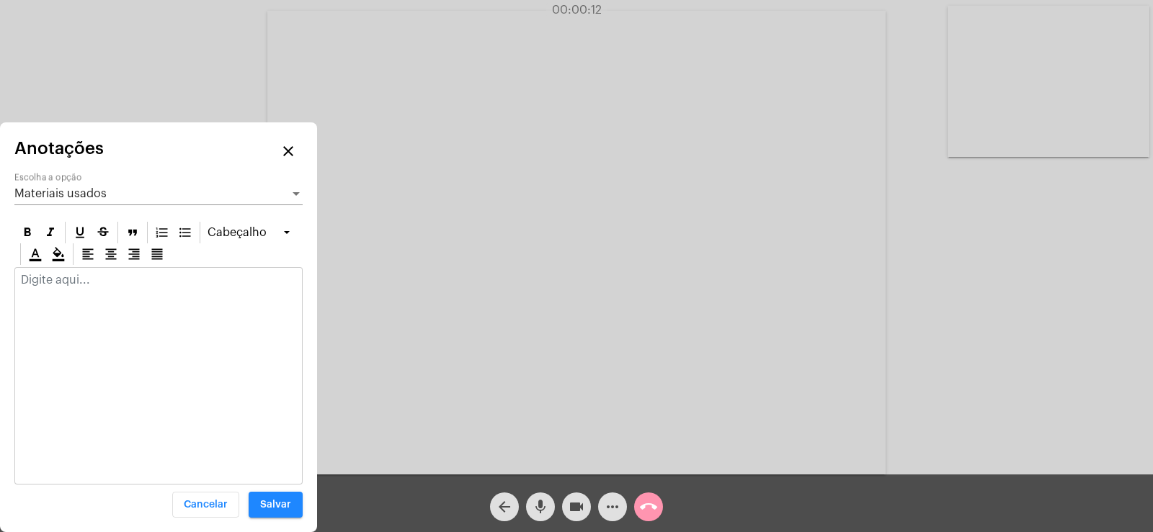
click at [51, 187] on div "Materiais usados" at bounding box center [151, 193] width 275 height 13
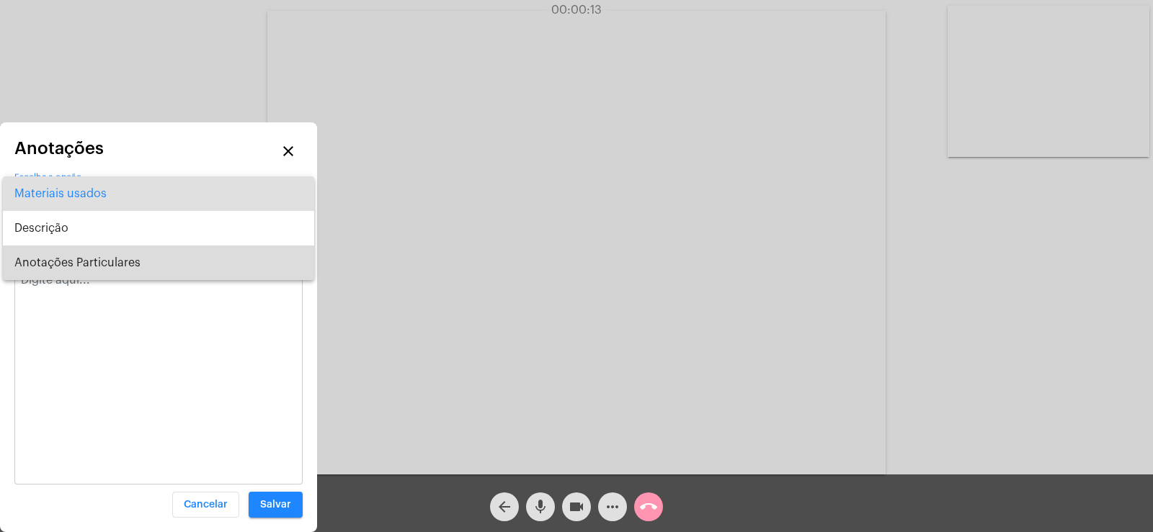
click at [41, 259] on span "Anotações Particulares" at bounding box center [158, 263] width 288 height 35
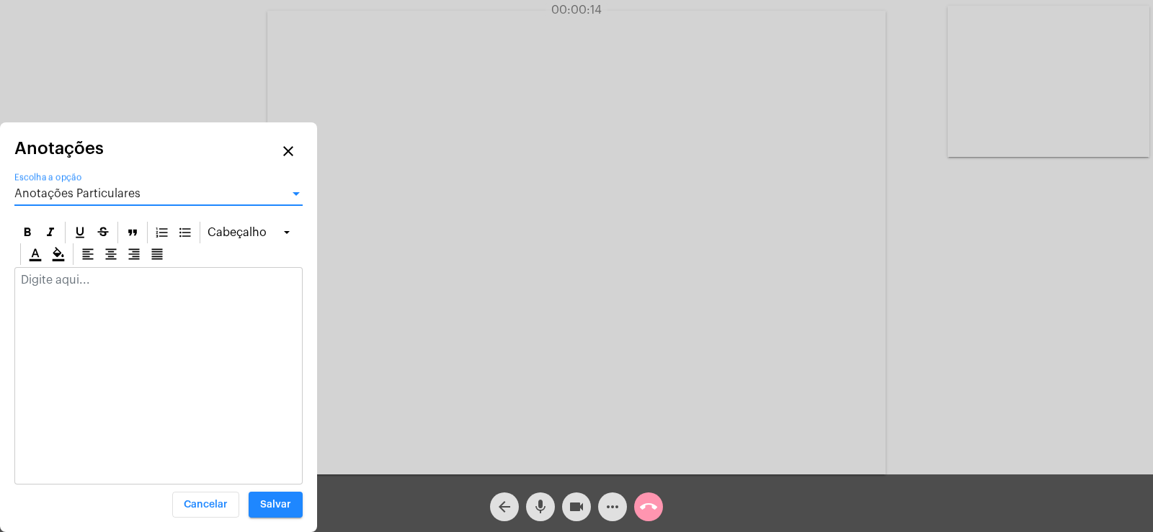
click at [40, 281] on p at bounding box center [158, 280] width 275 height 13
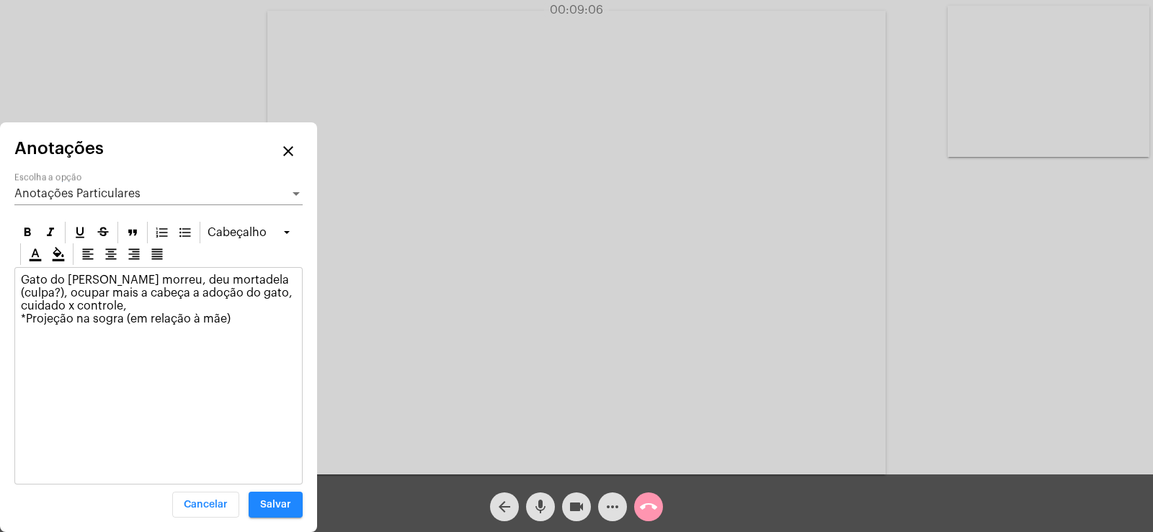
click at [244, 289] on p "Gato do [PERSON_NAME] morreu, deu mortadela (culpa?), ocupar mais a cabeça a ad…" at bounding box center [158, 313] width 275 height 78
click at [234, 333] on p "Gato do [PERSON_NAME] morreu, deu mortadela (culpa?), ocupar mais a cabeça a ad…" at bounding box center [158, 313] width 275 height 78
click at [134, 306] on p "Gato do [PERSON_NAME] morreu, deu mortadela (culpa?), ocupar mais a cabeça a ad…" at bounding box center [158, 313] width 275 height 78
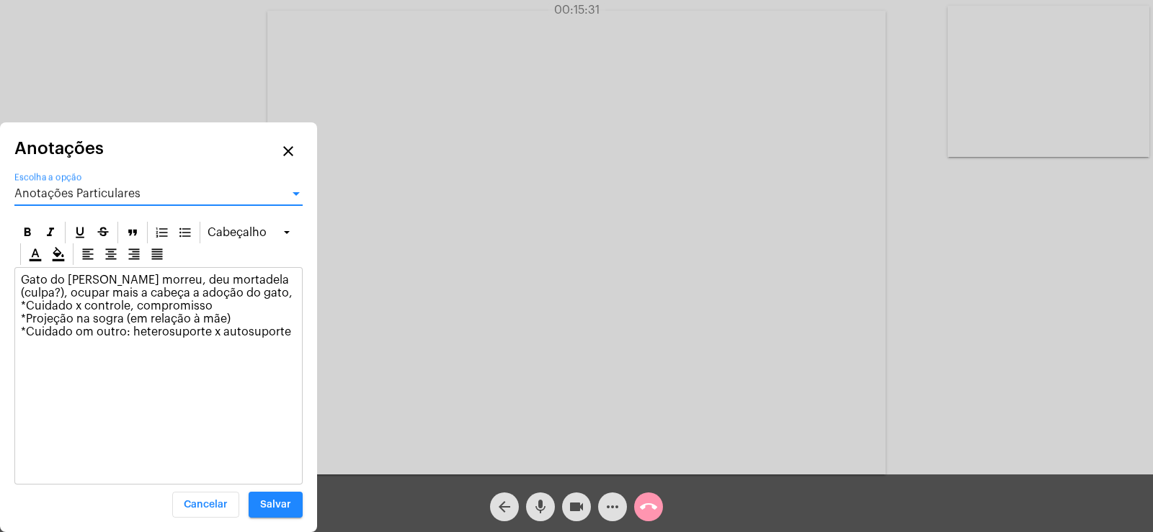
click at [94, 195] on span "Anotações Particulares" at bounding box center [77, 194] width 126 height 12
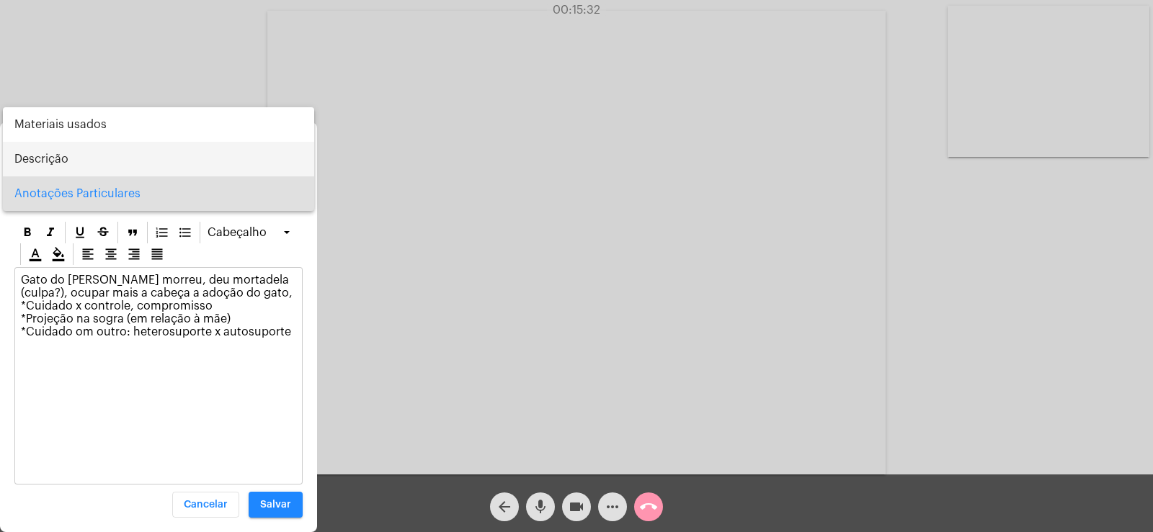
click at [40, 168] on span "Descrição" at bounding box center [158, 159] width 288 height 35
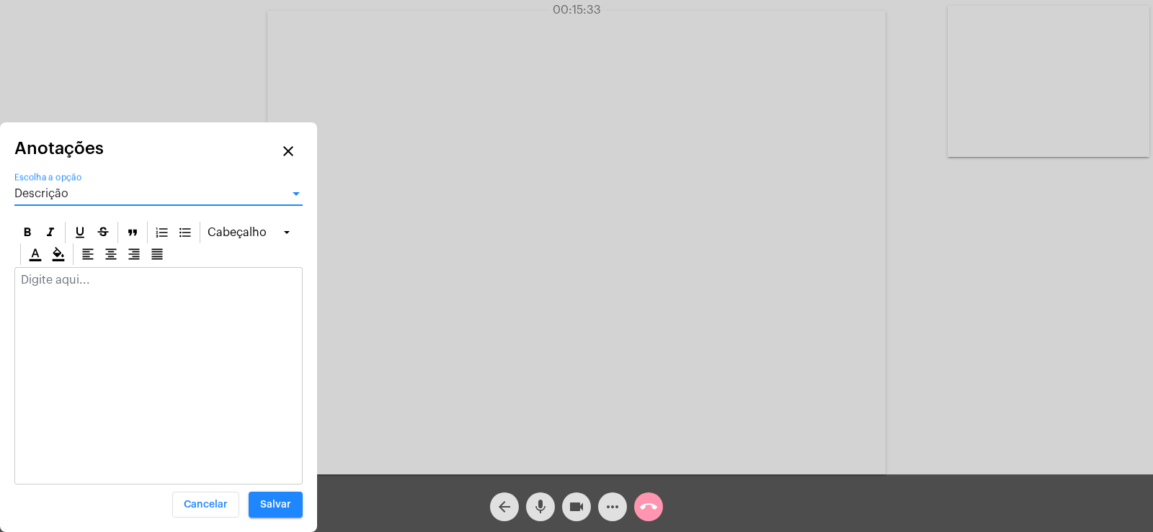
click at [48, 295] on div at bounding box center [158, 284] width 287 height 32
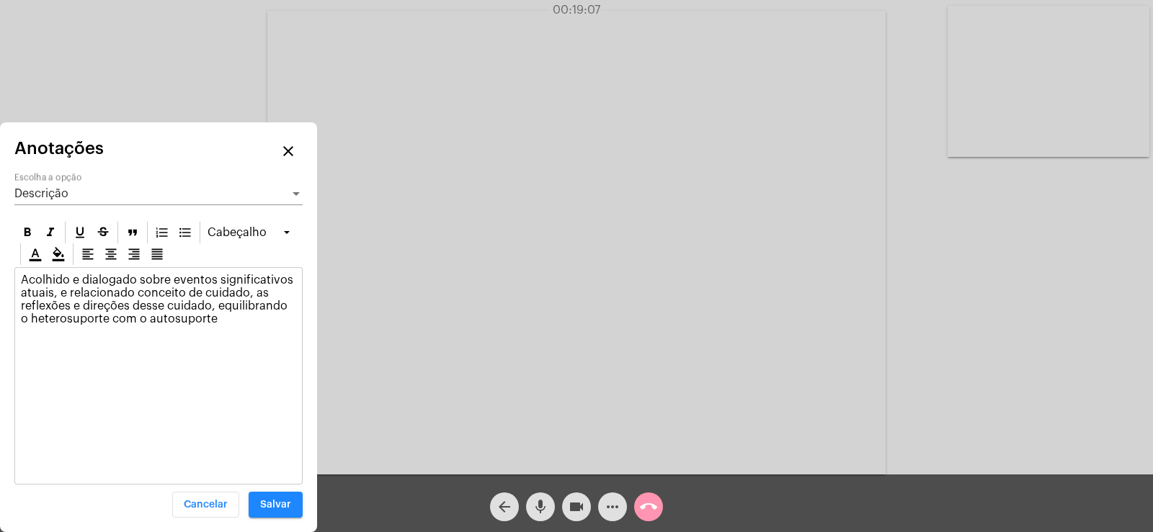
click at [41, 187] on div "Descrição Escolha a opção" at bounding box center [158, 189] width 288 height 32
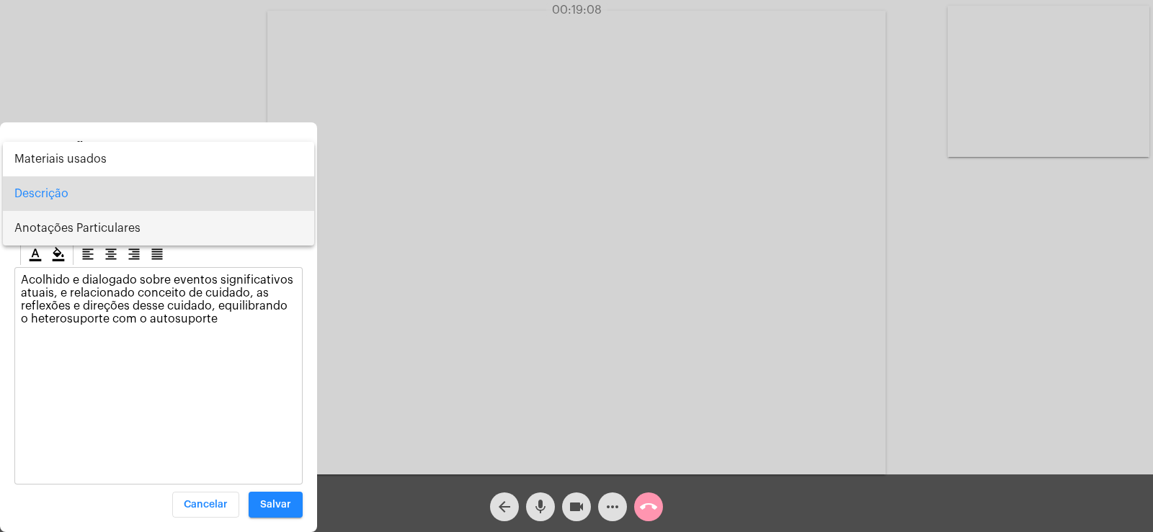
click at [55, 226] on span "Anotações Particulares" at bounding box center [158, 228] width 288 height 35
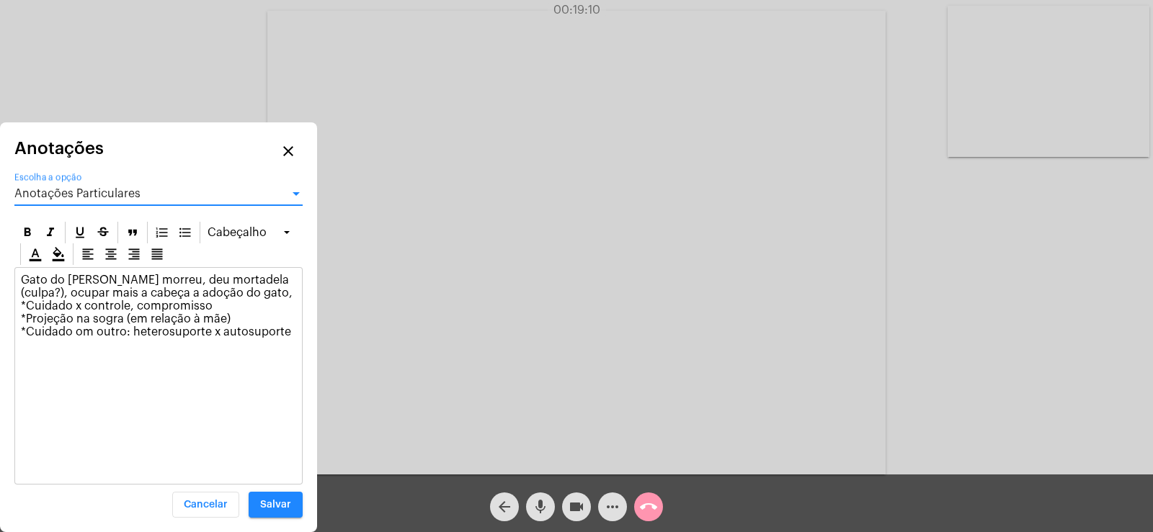
click at [294, 335] on p "Gato do [PERSON_NAME] morreu, deu mortadela (culpa?), ocupar mais a cabeça a ad…" at bounding box center [158, 313] width 275 height 78
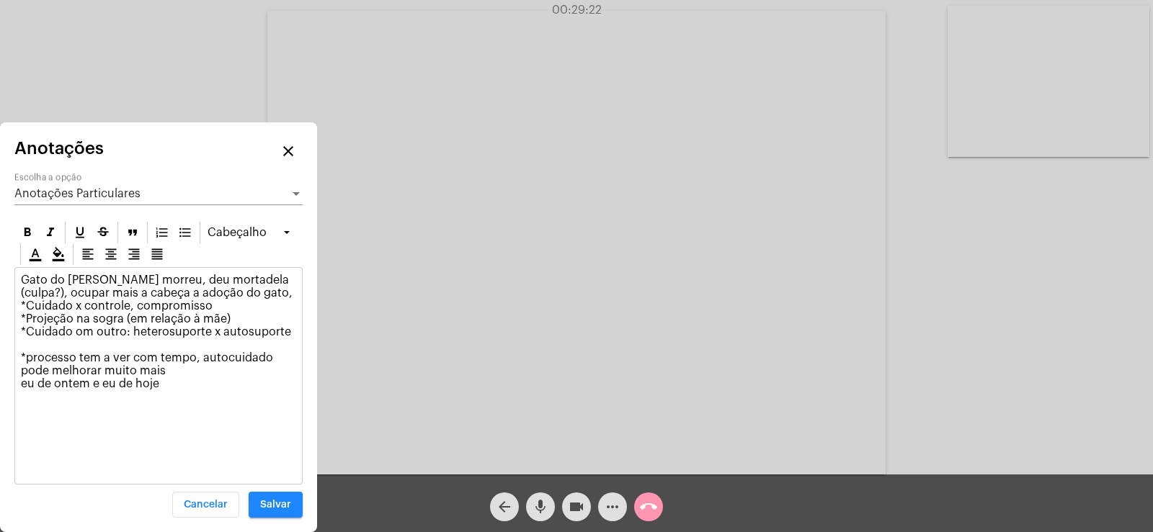
click at [118, 201] on div "Anotações Particulares Escolha a opção" at bounding box center [158, 189] width 288 height 32
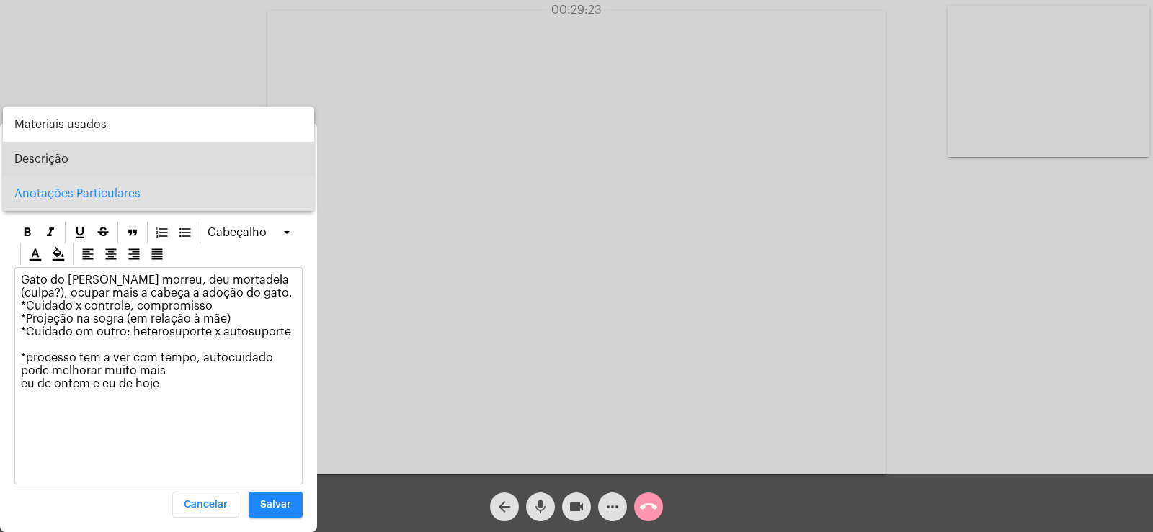
click at [38, 148] on span "Descrição" at bounding box center [158, 159] width 288 height 35
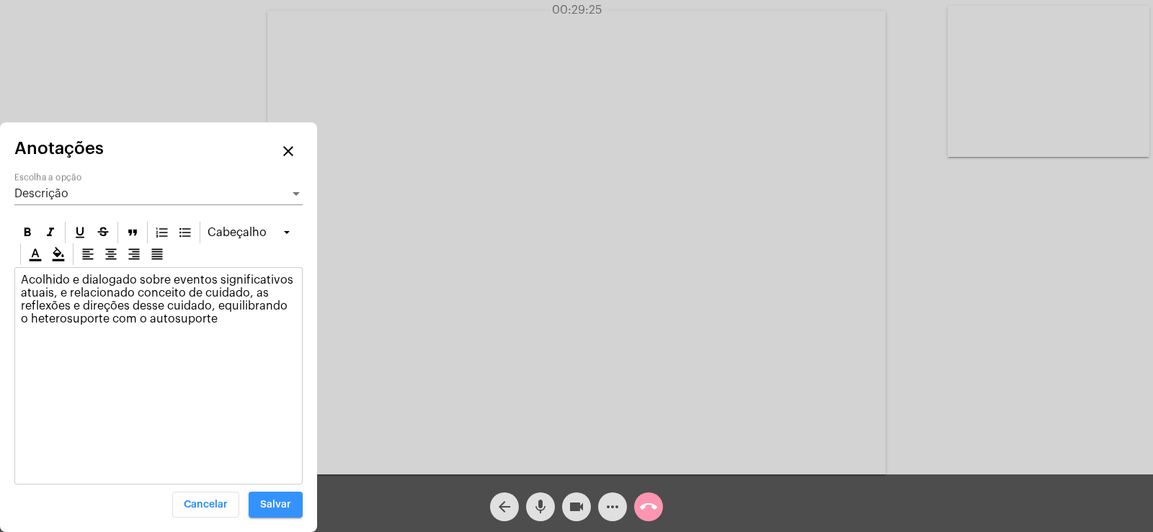
click at [281, 501] on span "Salvar" at bounding box center [275, 505] width 31 height 10
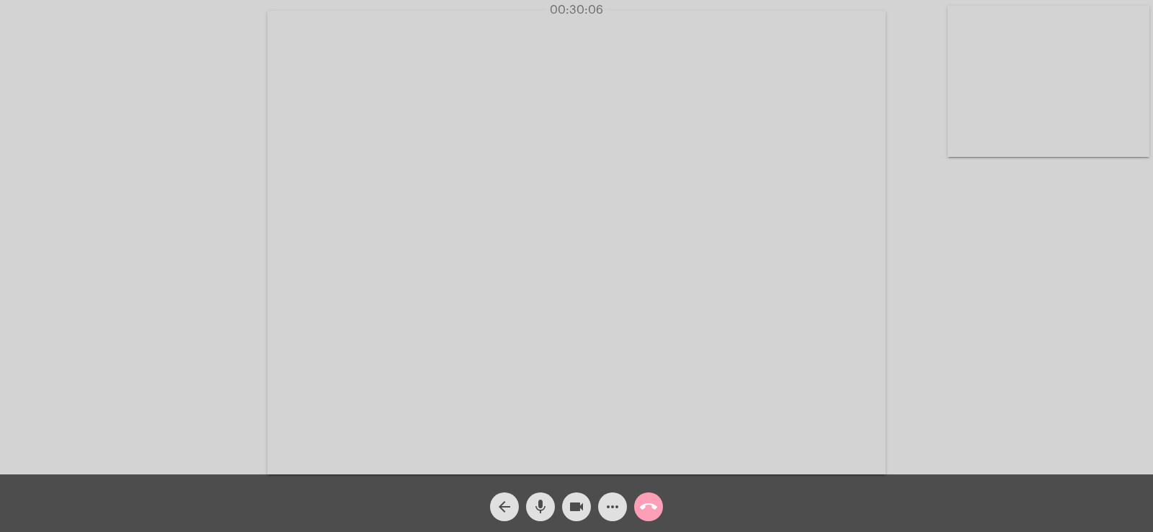
click at [650, 504] on mat-icon "call_end" at bounding box center [648, 507] width 17 height 17
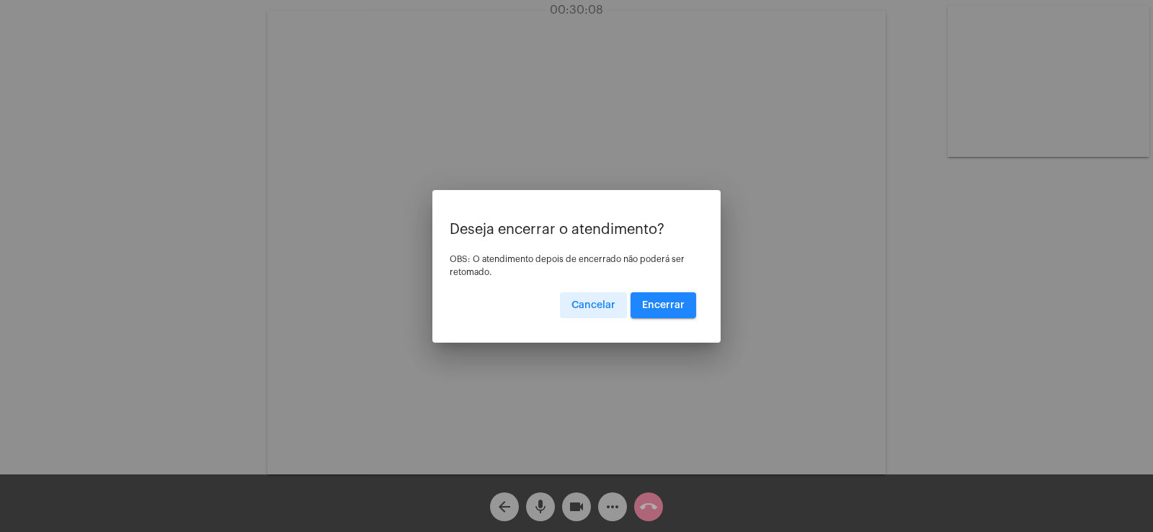
click at [661, 306] on span "Encerrar" at bounding box center [663, 305] width 43 height 10
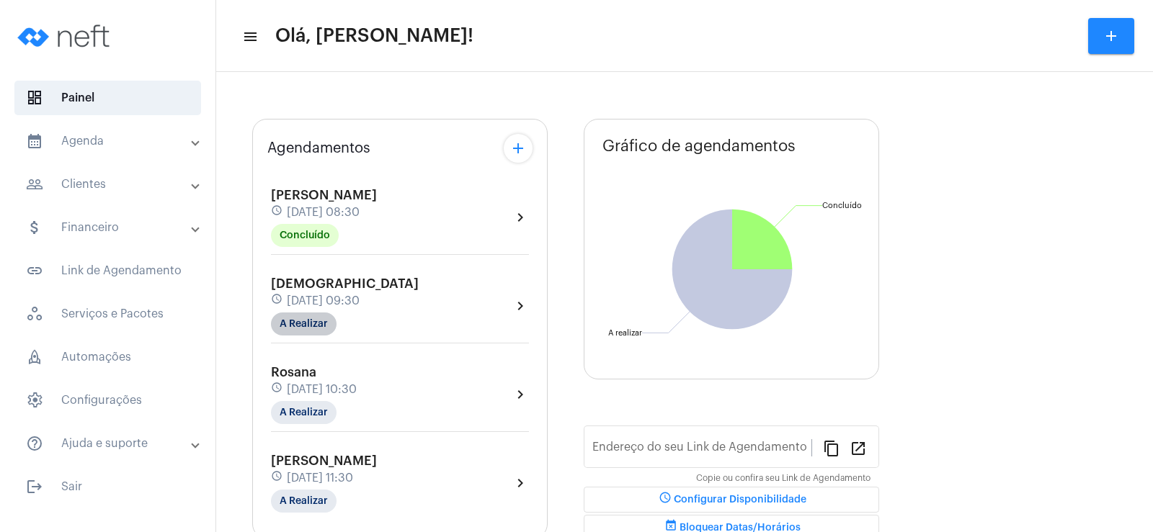
type input "[URL][DOMAIN_NAME]"
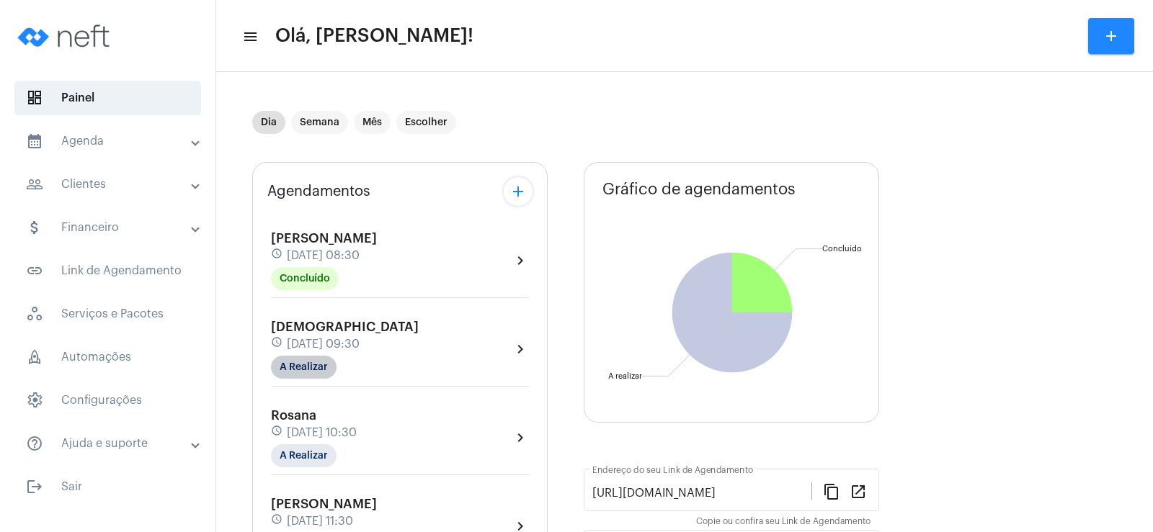
click at [322, 315] on div "[PERSON_NAME] schedule [DATE] 08:30 Concluído chevron_right [DEMOGRAPHIC_DATA] …" at bounding box center [399, 386] width 265 height 347
click at [298, 368] on mat-chip "A Realizar" at bounding box center [304, 367] width 66 height 23
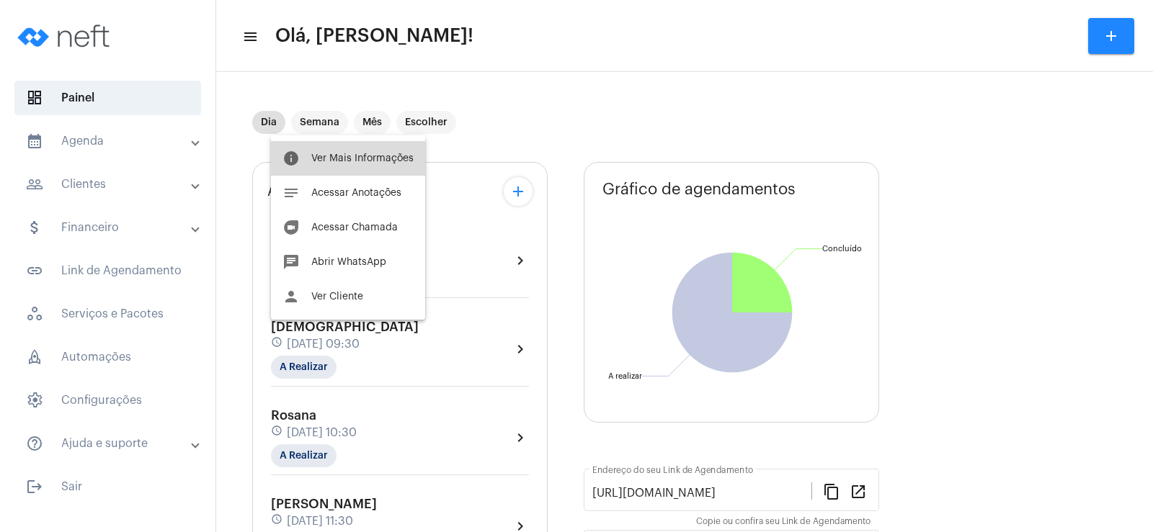
click at [379, 143] on button "info Ver Mais Informações" at bounding box center [348, 158] width 154 height 35
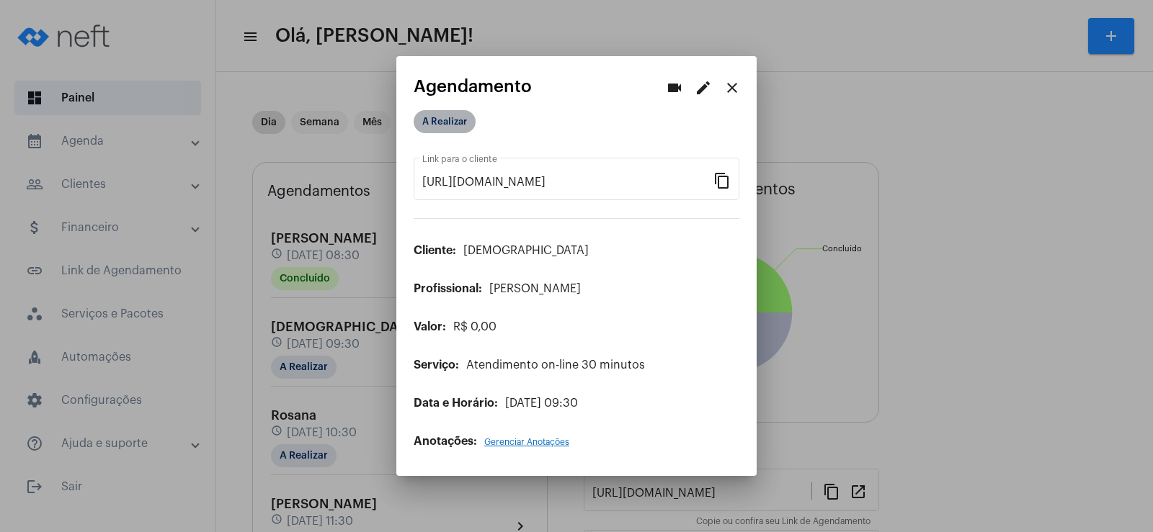
click at [458, 117] on mat-chip "A Realizar" at bounding box center [445, 121] width 62 height 23
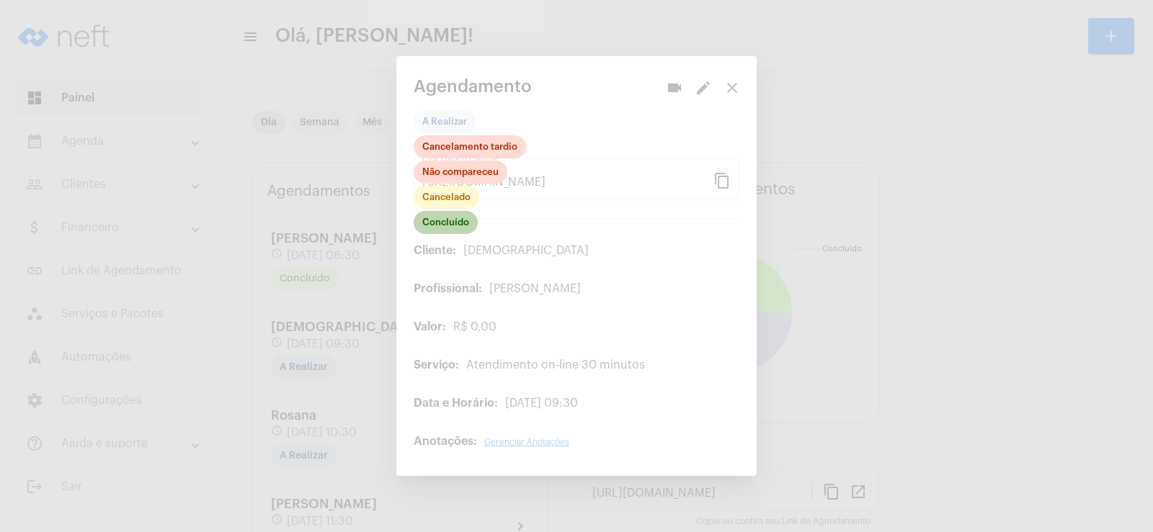
click at [453, 215] on mat-chip "Concluído" at bounding box center [446, 222] width 64 height 23
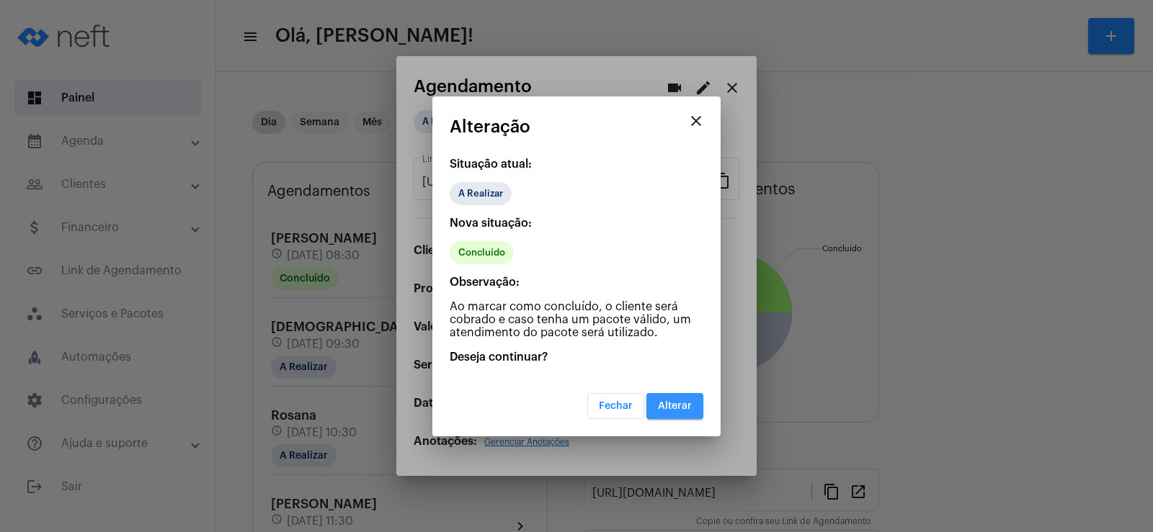
click at [662, 419] on button "Alterar" at bounding box center [674, 406] width 57 height 26
